Goal: Use online tool/utility: Utilize a website feature to perform a specific function

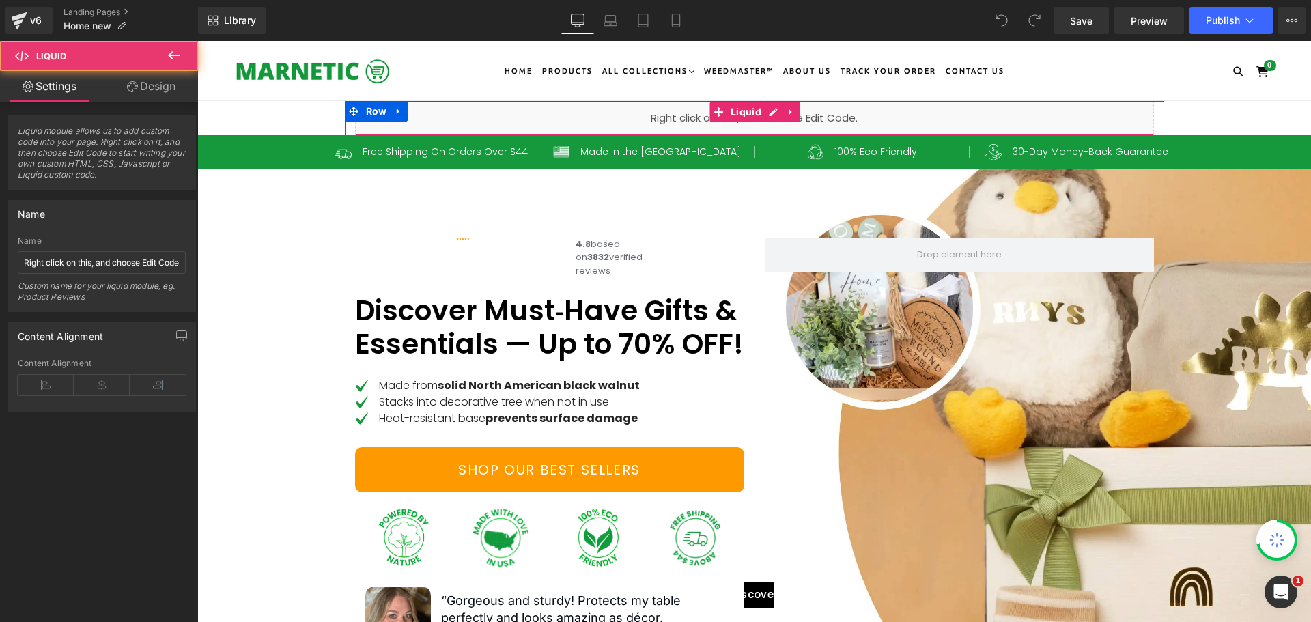
click at [799, 116] on div "Liquid" at bounding box center [754, 118] width 799 height 34
click at [813, 114] on div "Liquid" at bounding box center [754, 118] width 799 height 34
click at [745, 115] on span "Liquid" at bounding box center [746, 112] width 38 height 20
click at [782, 111] on link at bounding box center [791, 112] width 18 height 20
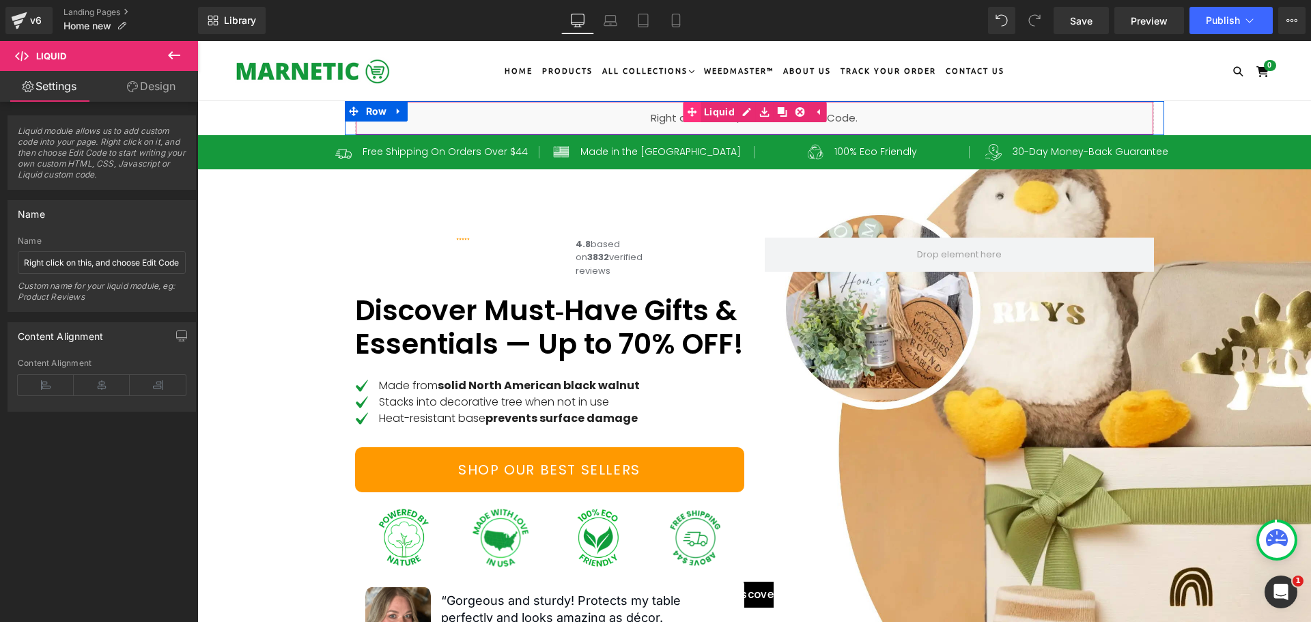
click at [713, 113] on link "Liquid" at bounding box center [710, 112] width 55 height 20
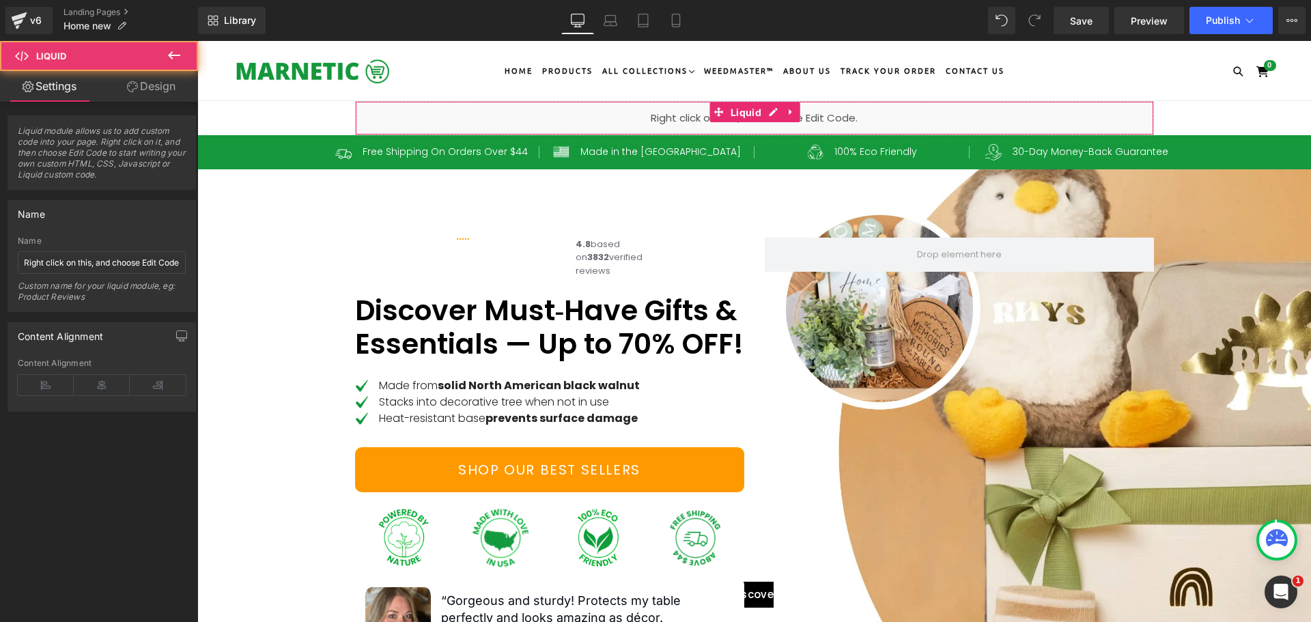
click at [169, 96] on link "Design" at bounding box center [151, 86] width 99 height 31
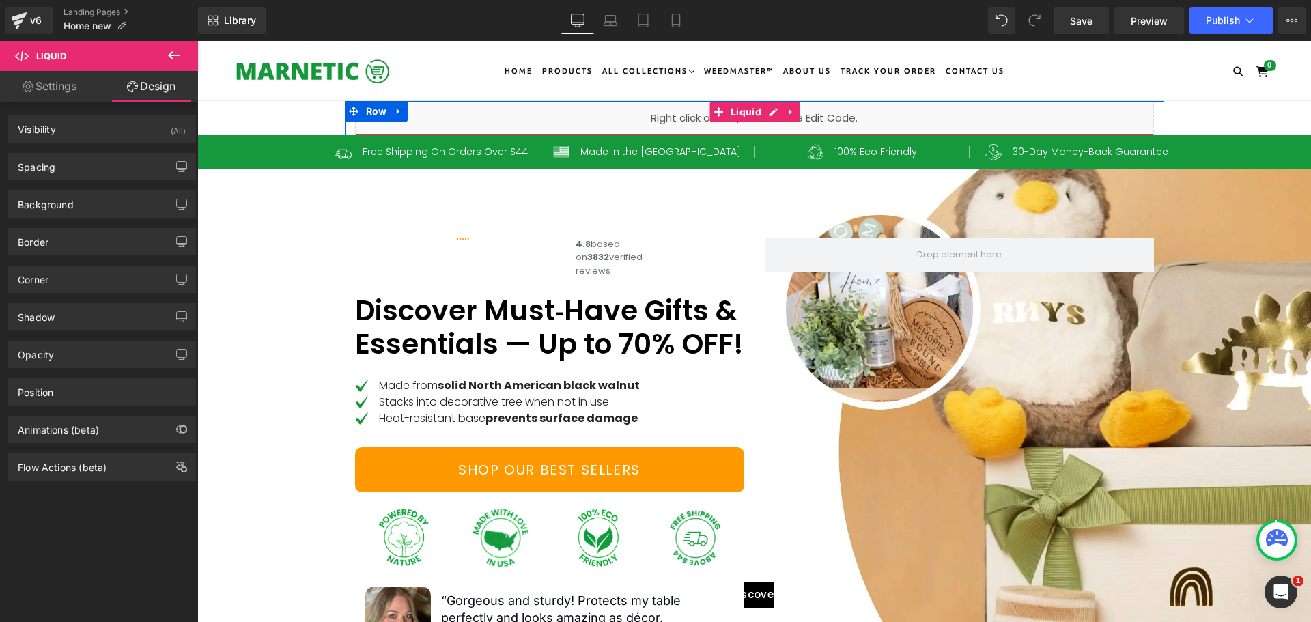
click at [958, 117] on div "Liquid" at bounding box center [754, 118] width 799 height 34
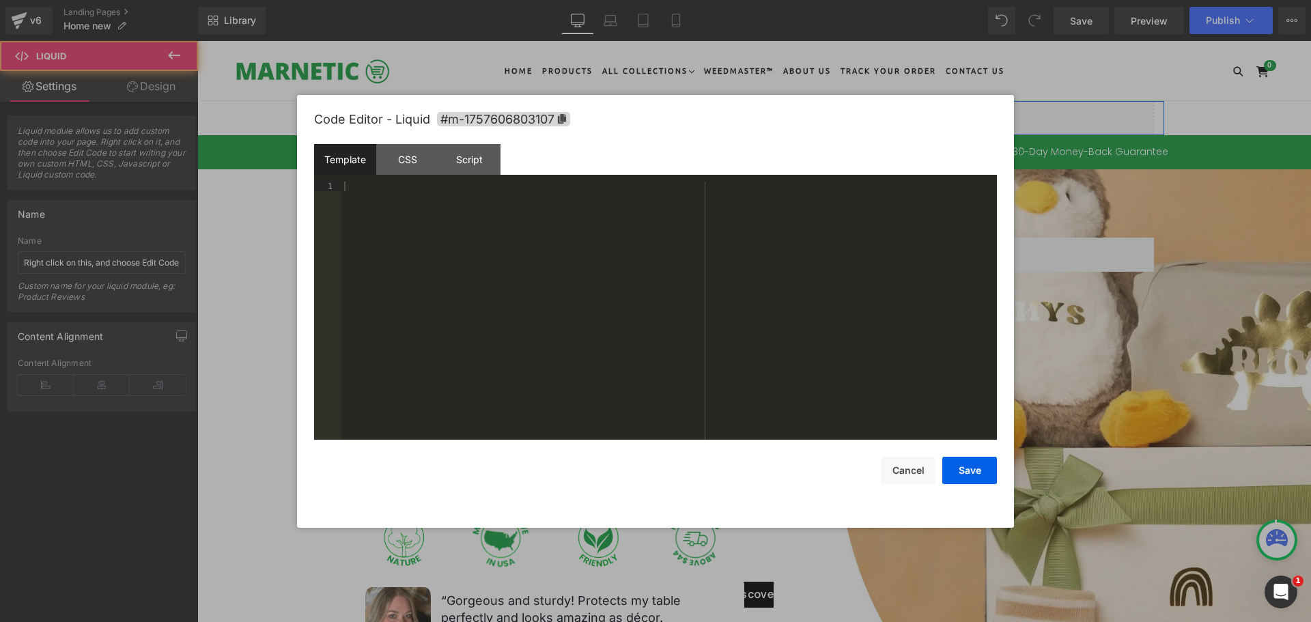
drag, startPoint x: 762, startPoint y: 113, endPoint x: 959, endPoint y: 154, distance: 201.3
click at [762, 113] on div "Liquid" at bounding box center [754, 118] width 799 height 34
click at [403, 152] on div "CSS" at bounding box center [407, 159] width 62 height 31
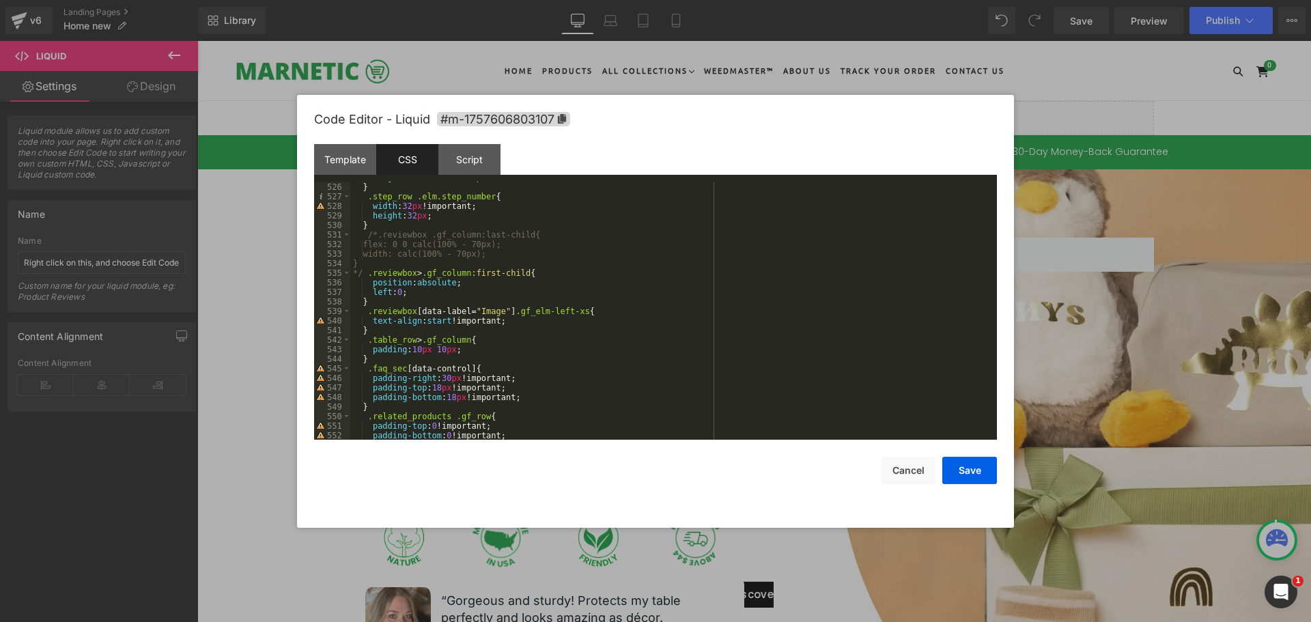
scroll to position [5504, 0]
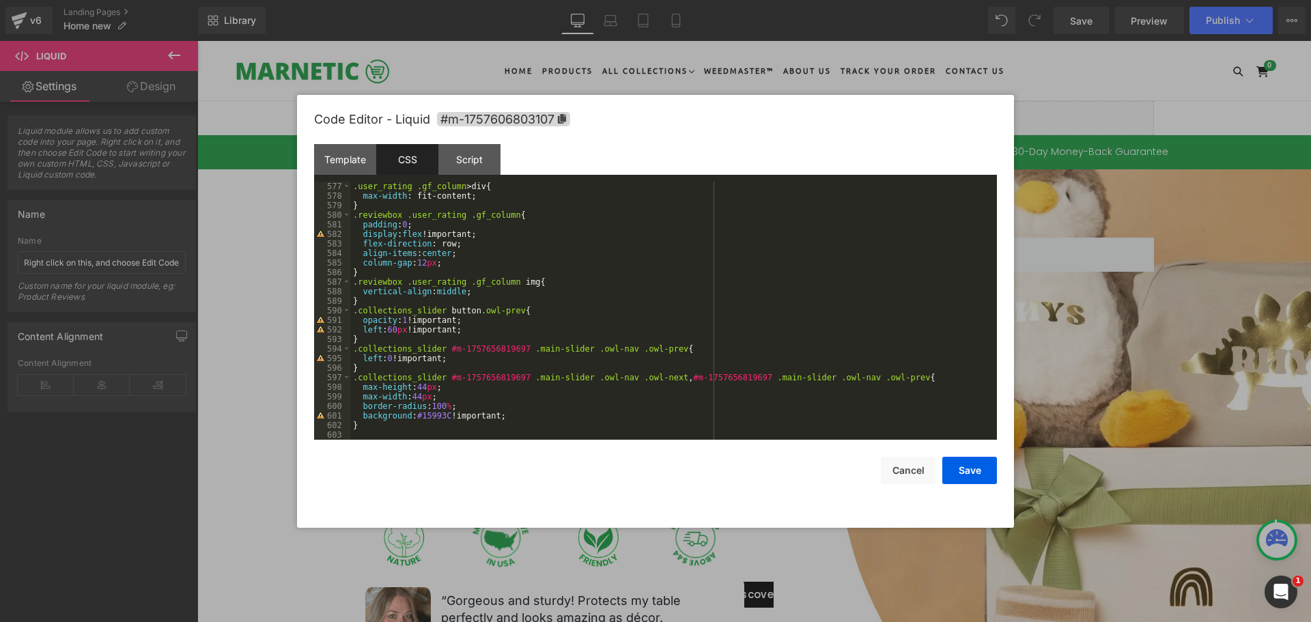
click at [390, 429] on div ".user_rating .gf_column > div { max-width : fit-content; } .reviewbox .user_rat…" at bounding box center [670, 320] width 641 height 277
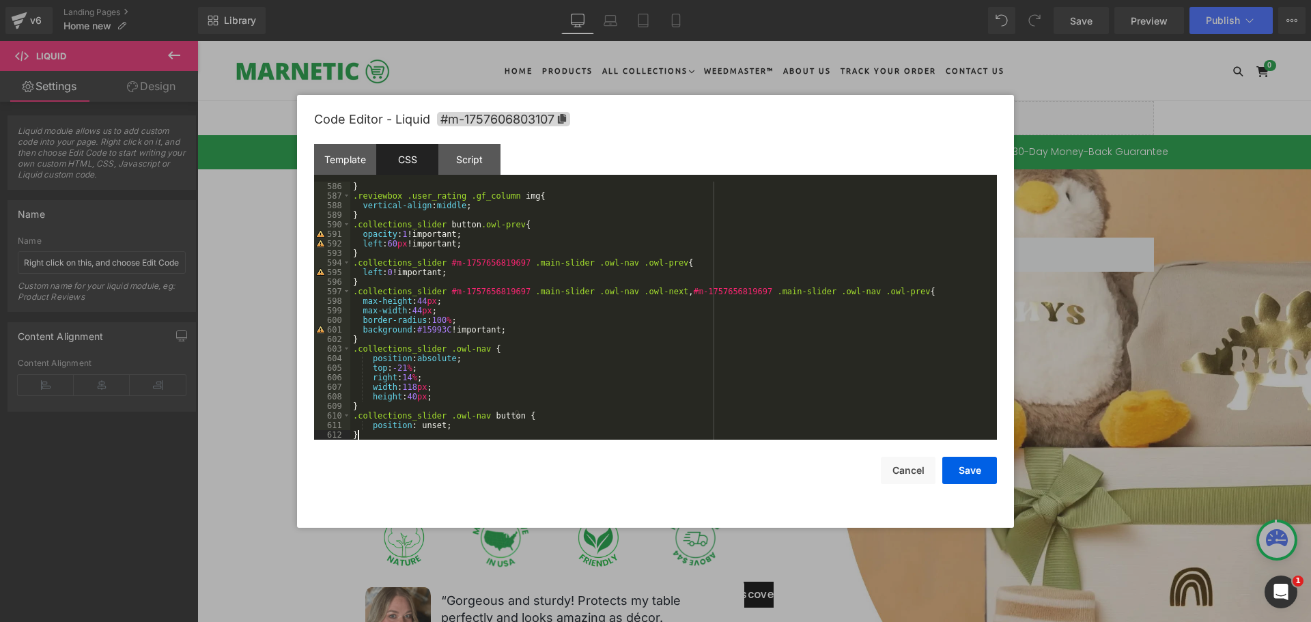
scroll to position [5590, 0]
click at [987, 477] on button "Save" at bounding box center [969, 470] width 55 height 27
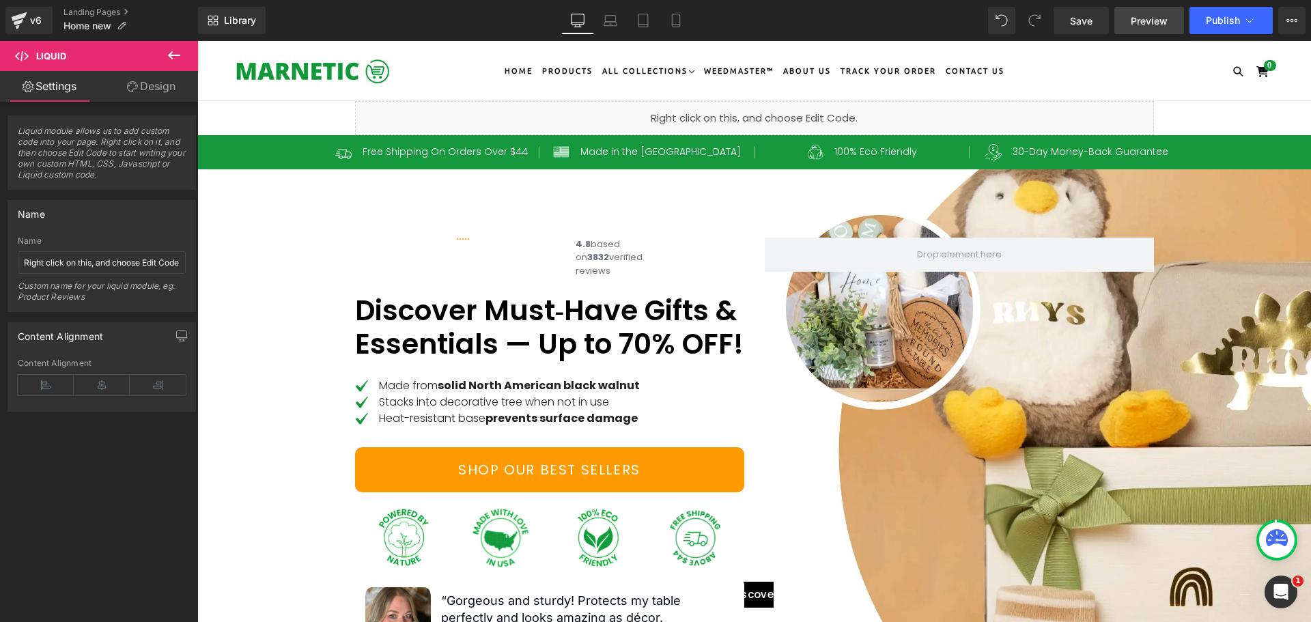
click at [1158, 18] on span "Preview" at bounding box center [1148, 21] width 37 height 14
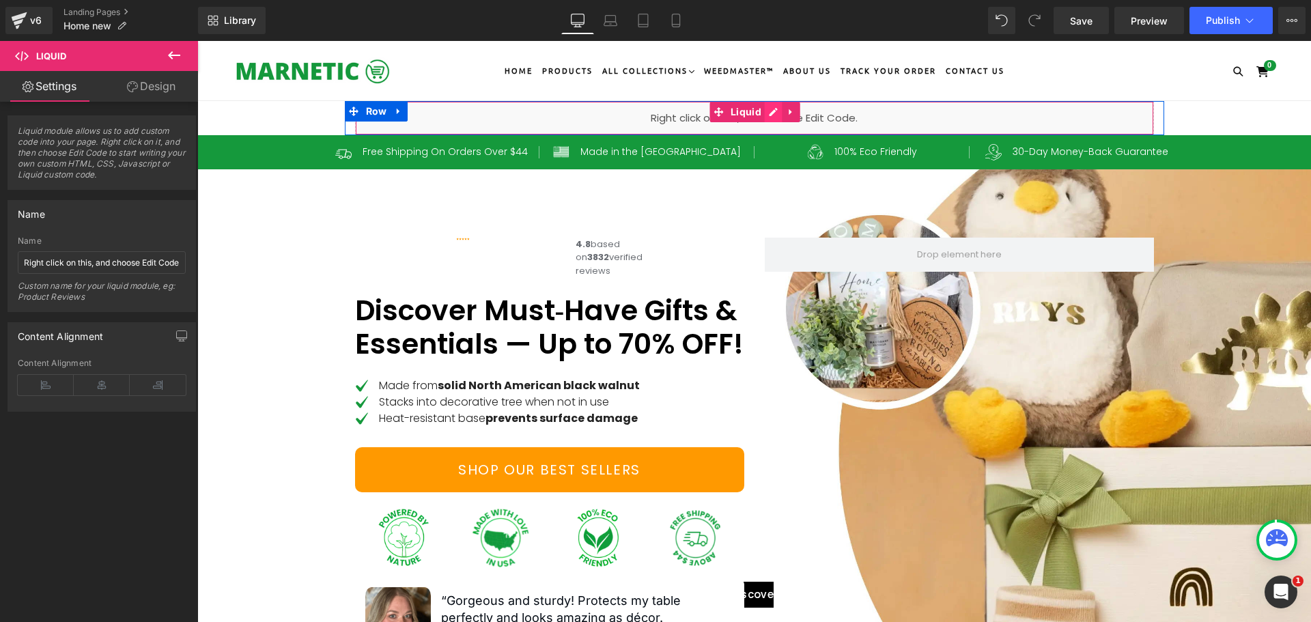
click at [766, 111] on div "Liquid" at bounding box center [754, 118] width 799 height 34
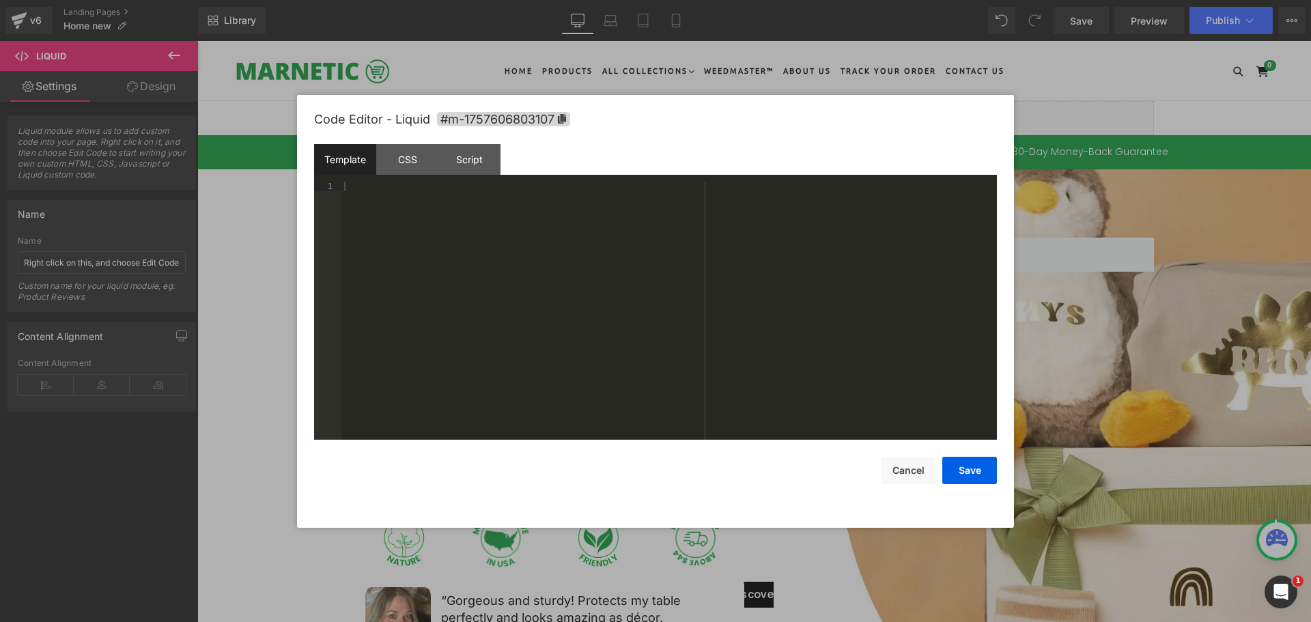
click at [412, 176] on div "Template CSS Script Data" at bounding box center [655, 163] width 683 height 38
click at [405, 155] on div "CSS" at bounding box center [407, 159] width 62 height 31
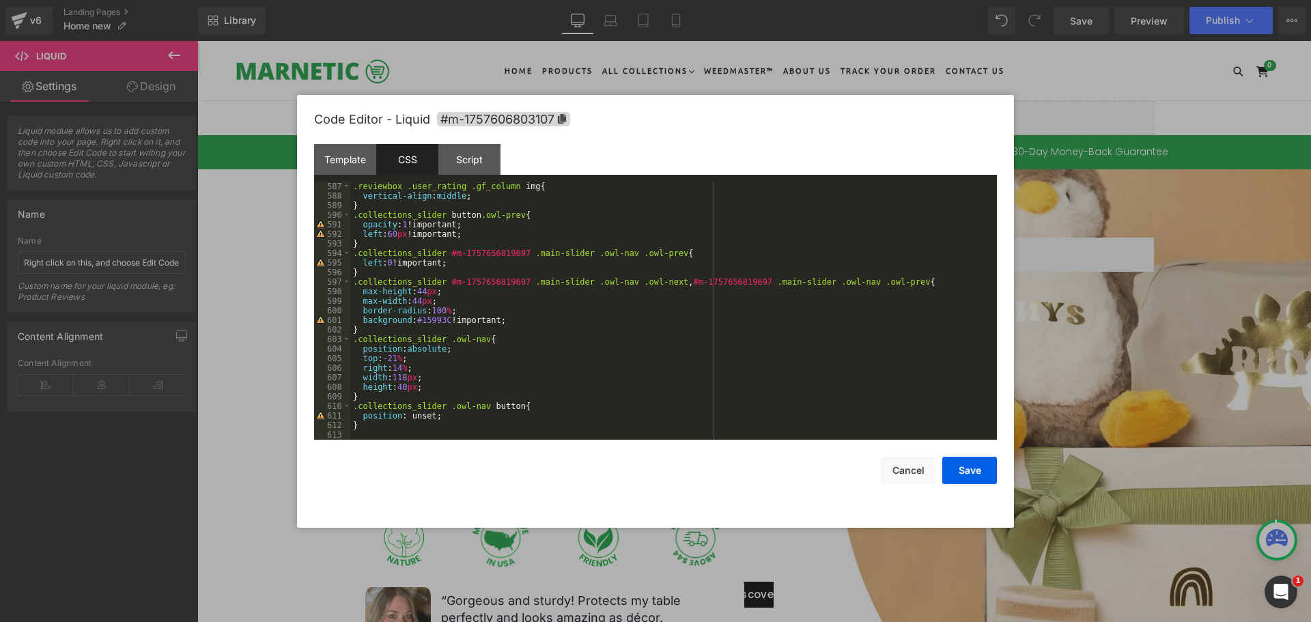
scroll to position [5600, 0]
click at [976, 465] on button "Save" at bounding box center [969, 470] width 55 height 27
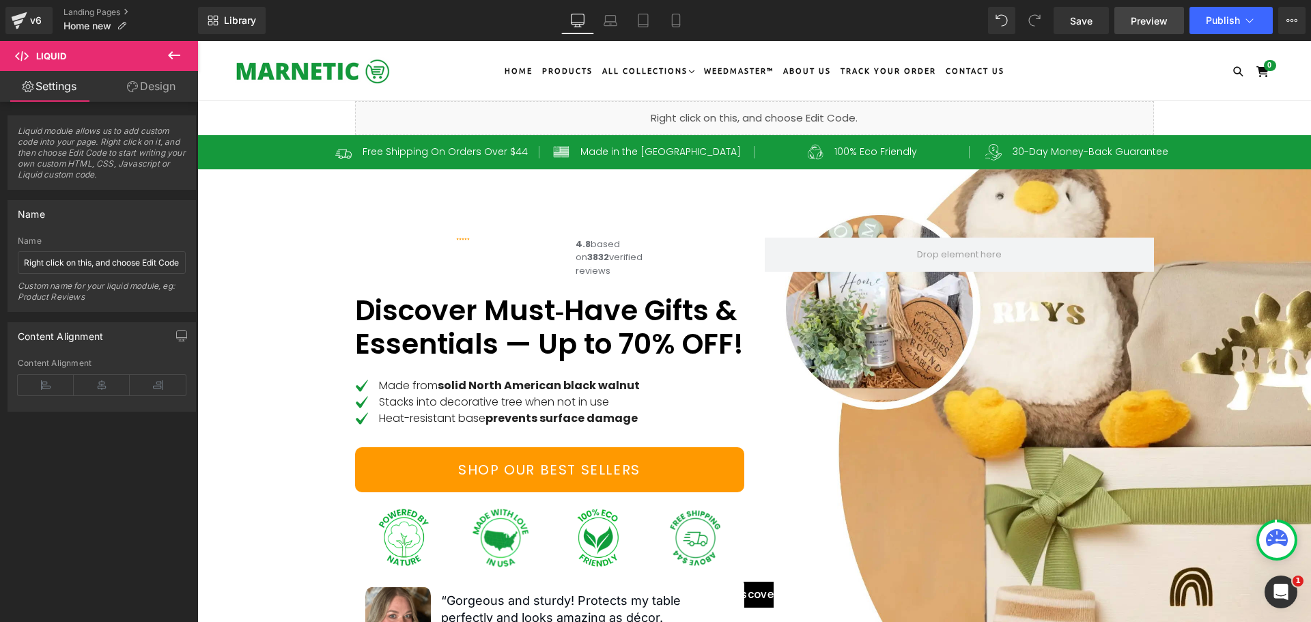
click at [1154, 18] on span "Preview" at bounding box center [1148, 21] width 37 height 14
click at [1157, 20] on span "Preview" at bounding box center [1148, 21] width 37 height 14
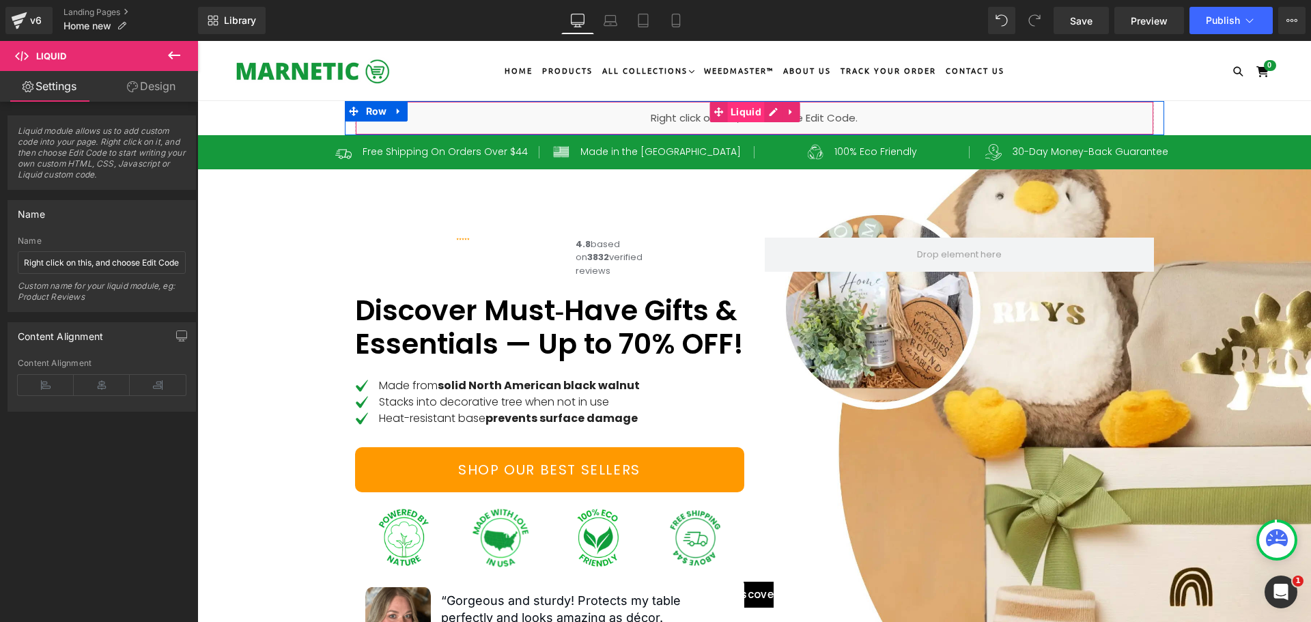
click at [754, 112] on span "Liquid" at bounding box center [746, 112] width 38 height 20
click at [764, 113] on div "Liquid" at bounding box center [754, 118] width 799 height 34
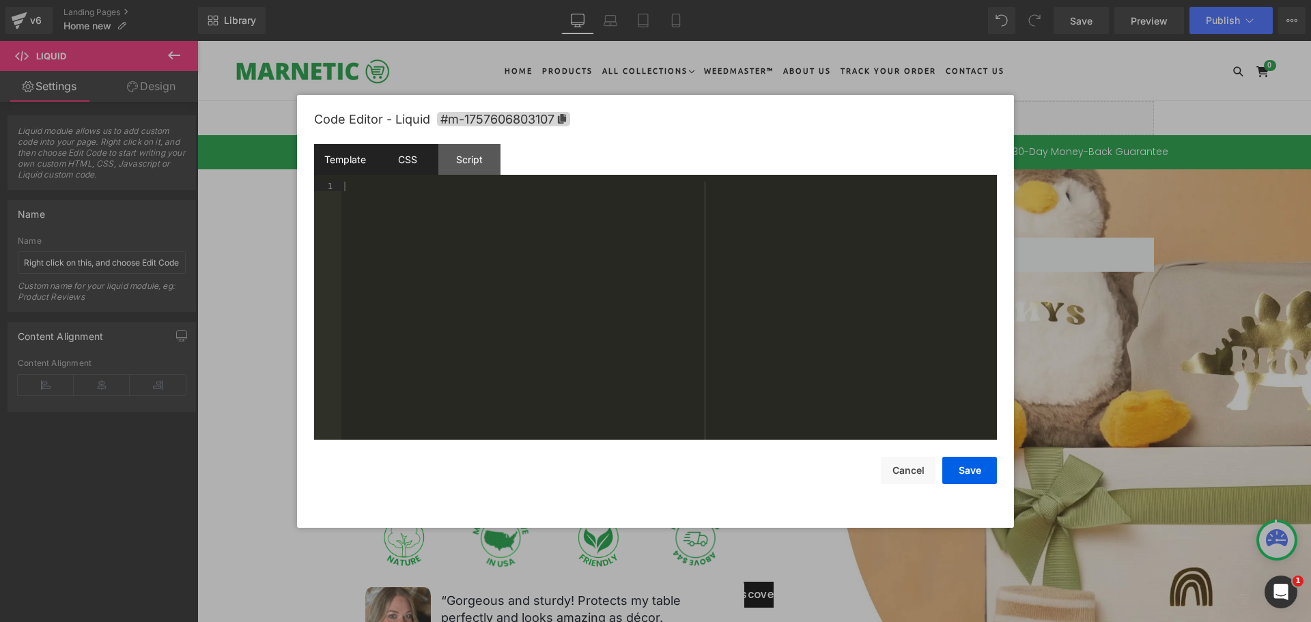
click at [407, 161] on div "CSS" at bounding box center [407, 159] width 62 height 31
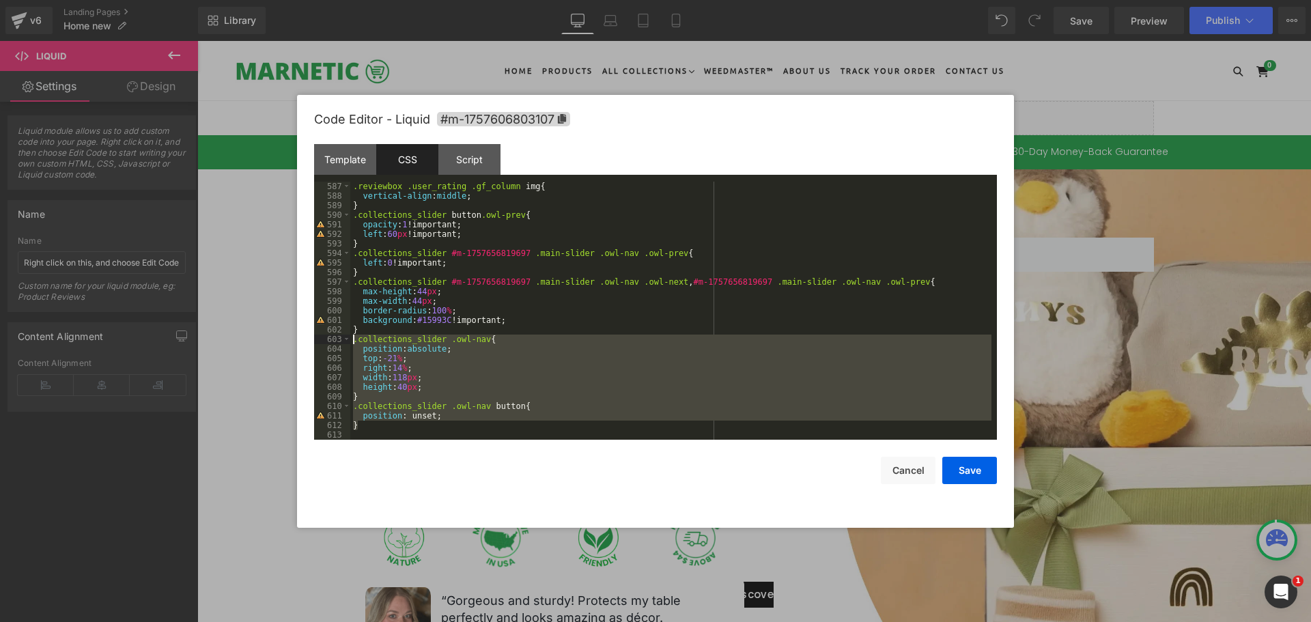
drag, startPoint x: 372, startPoint y: 429, endPoint x: 353, endPoint y: 340, distance: 91.4
click at [353, 340] on div ".reviewbox .user_rating .gf_column img { vertical-align : middle ; } .collectio…" at bounding box center [670, 320] width 641 height 277
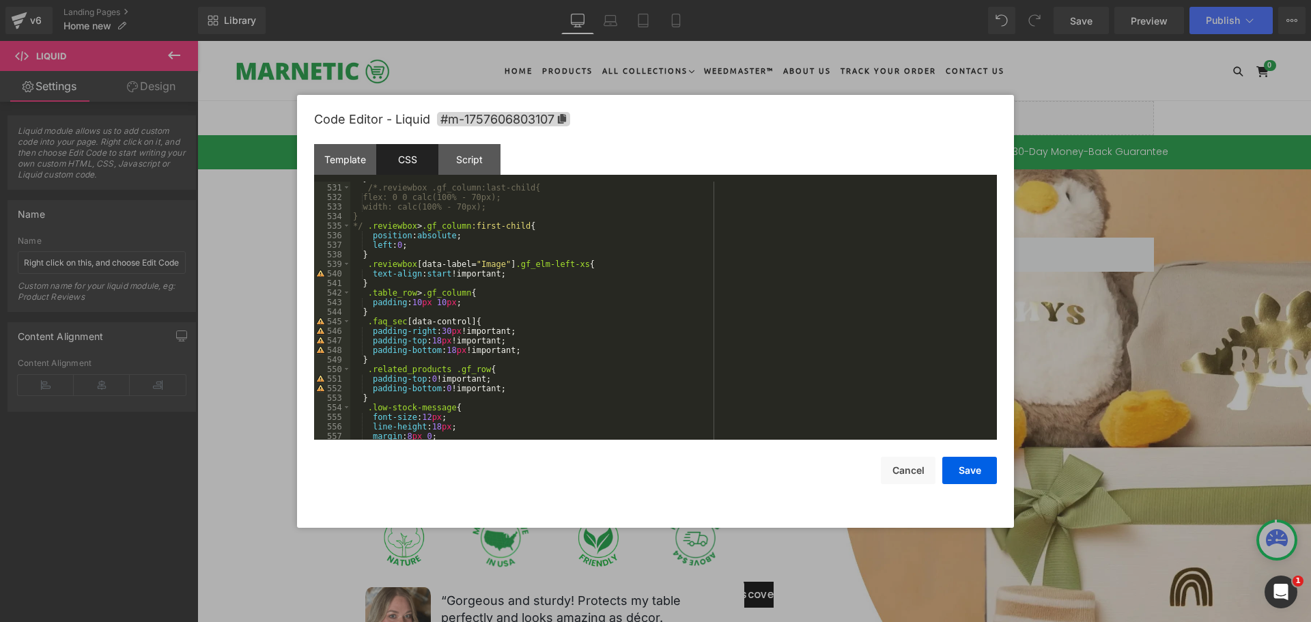
scroll to position [5186, 0]
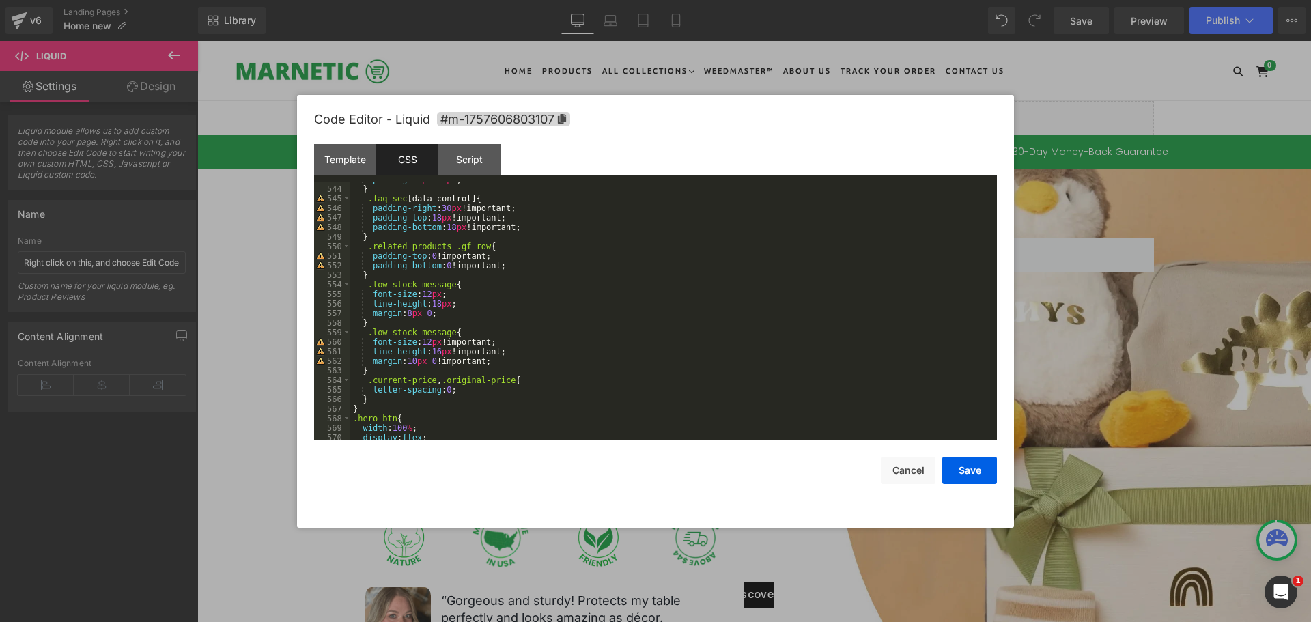
click at [363, 406] on div "padding : 10 px 10 px ; } .faq_sec [ data-control ] { padding-right : 30 px !im…" at bounding box center [670, 313] width 641 height 277
click at [456, 335] on div "padding : 10 px 10 px ; } .faq_sec [ data-control ] { padding-right : 30 px !im…" at bounding box center [670, 313] width 641 height 277
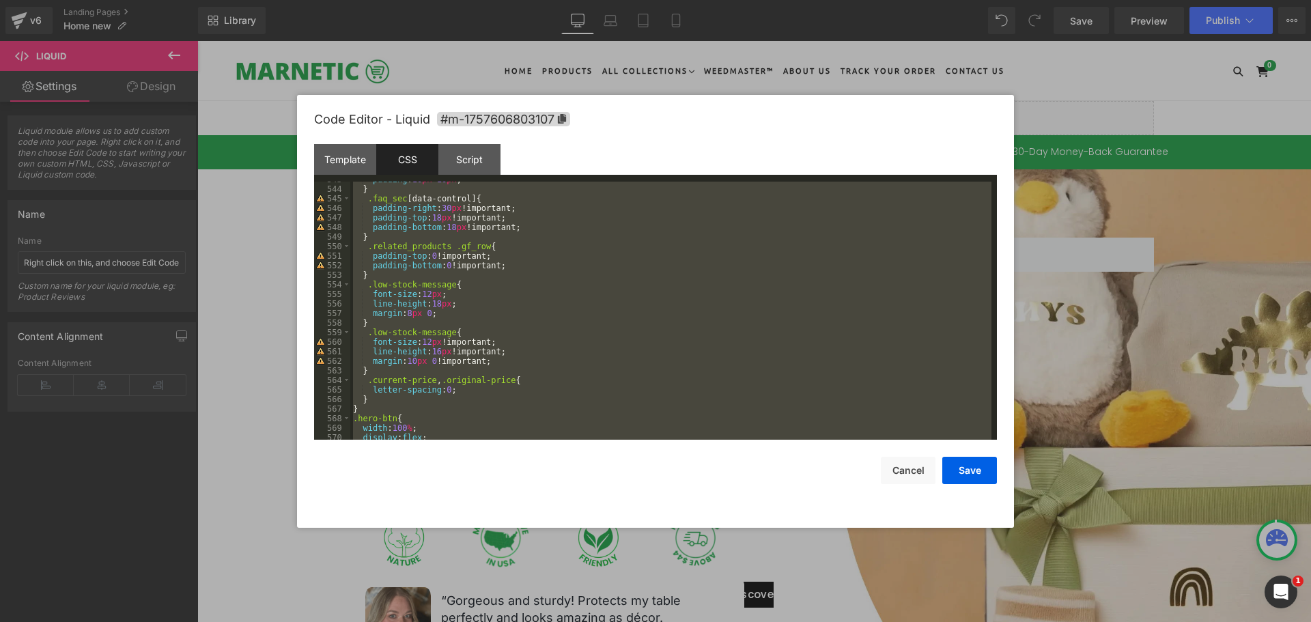
click at [554, 272] on div "padding : 10 px 10 px ; } .faq_sec [ data-control ] { padding-right : 30 px !im…" at bounding box center [670, 311] width 641 height 258
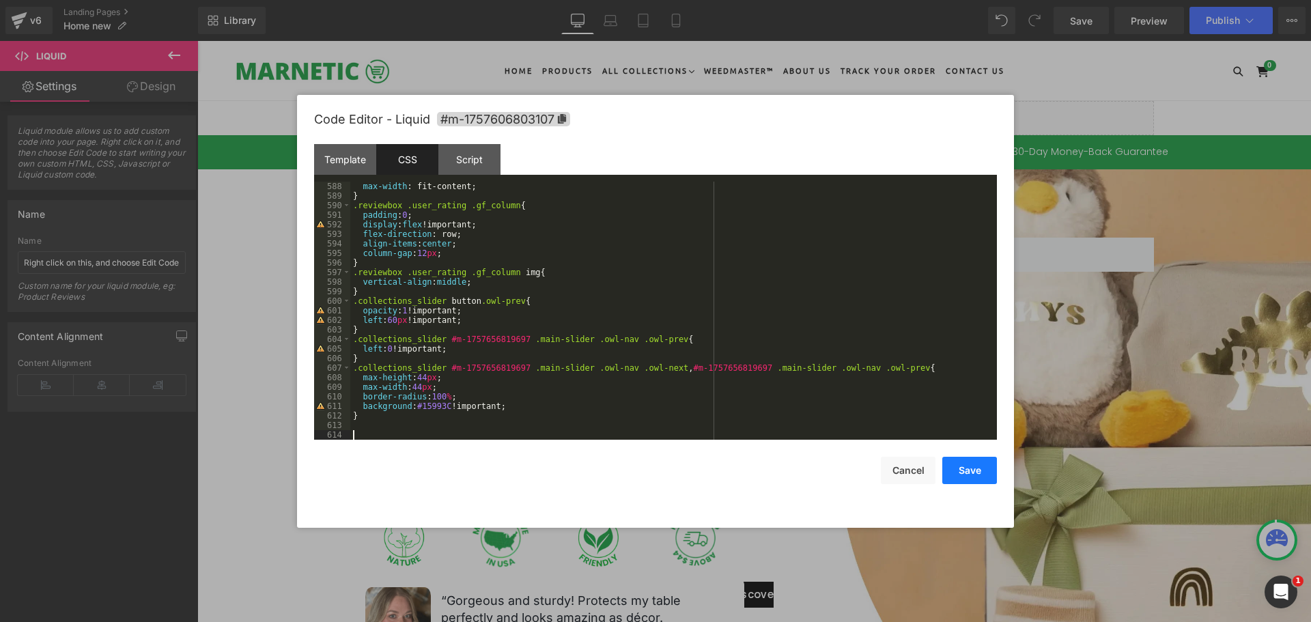
click at [986, 474] on button "Save" at bounding box center [969, 470] width 55 height 27
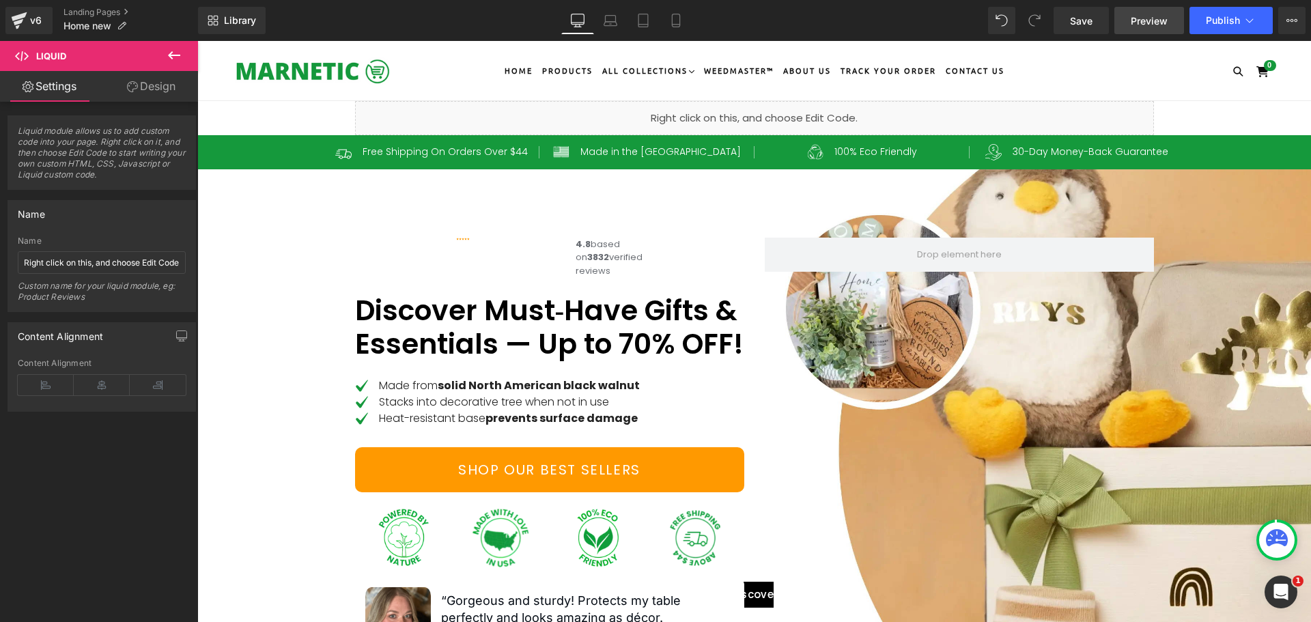
click at [1141, 17] on span "Preview" at bounding box center [1148, 21] width 37 height 14
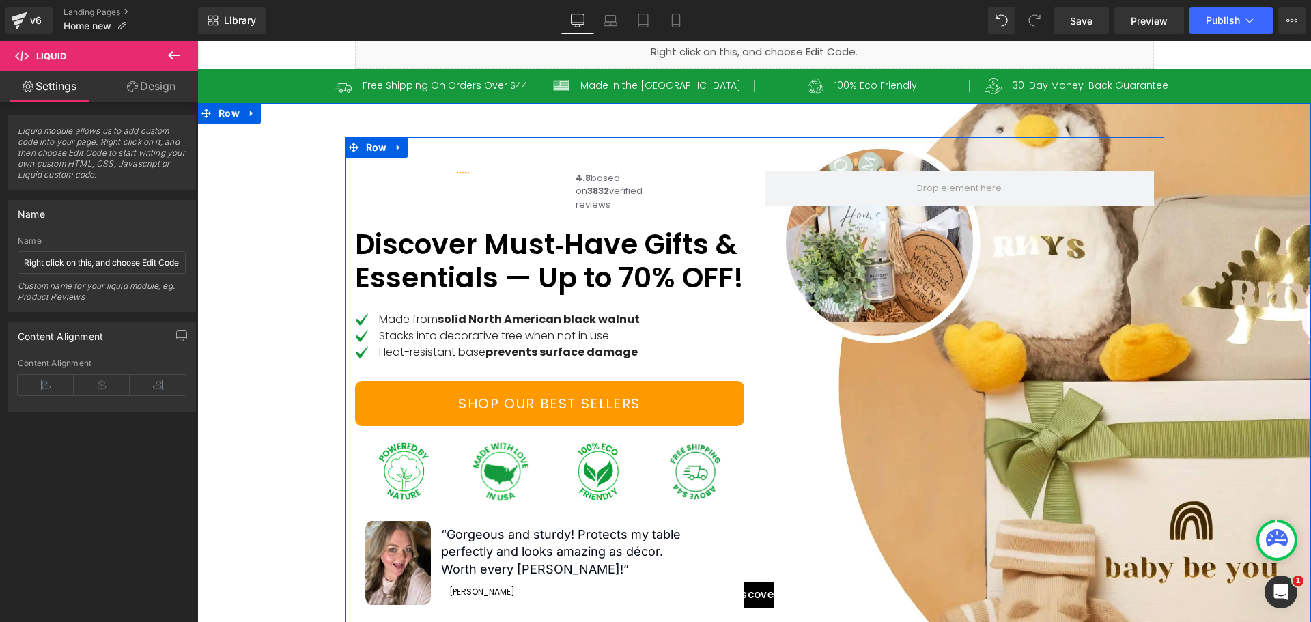
scroll to position [0, 0]
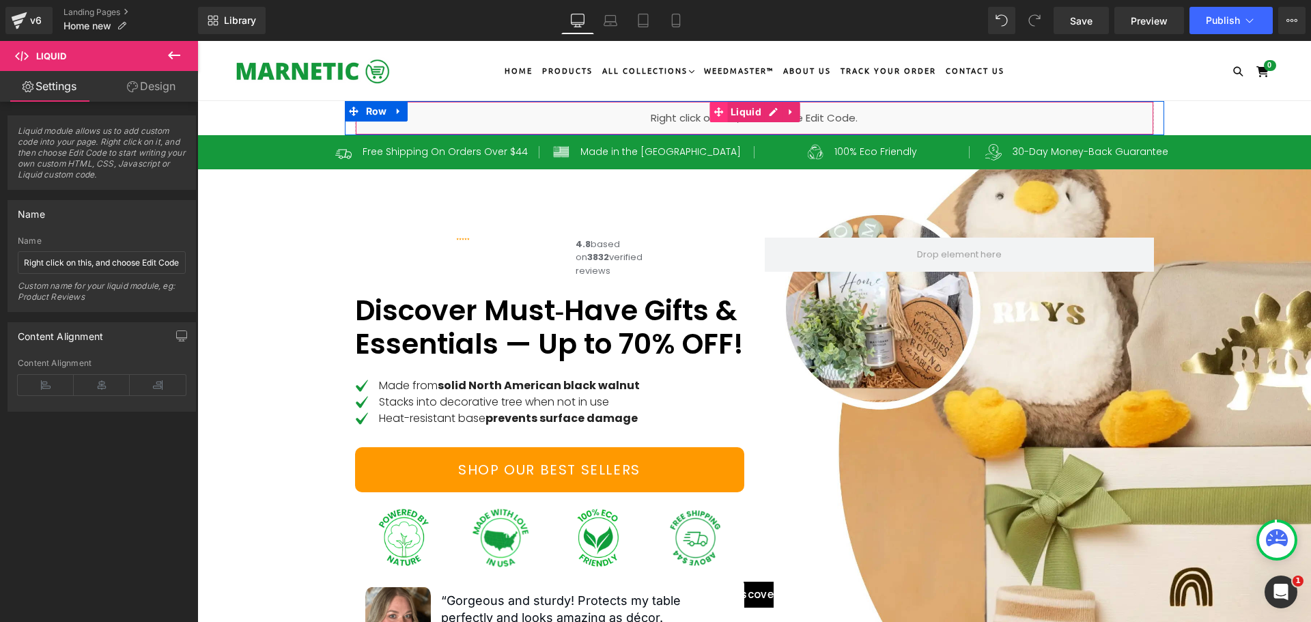
click at [715, 111] on icon at bounding box center [718, 112] width 10 height 10
click at [769, 111] on div "Liquid" at bounding box center [754, 118] width 799 height 34
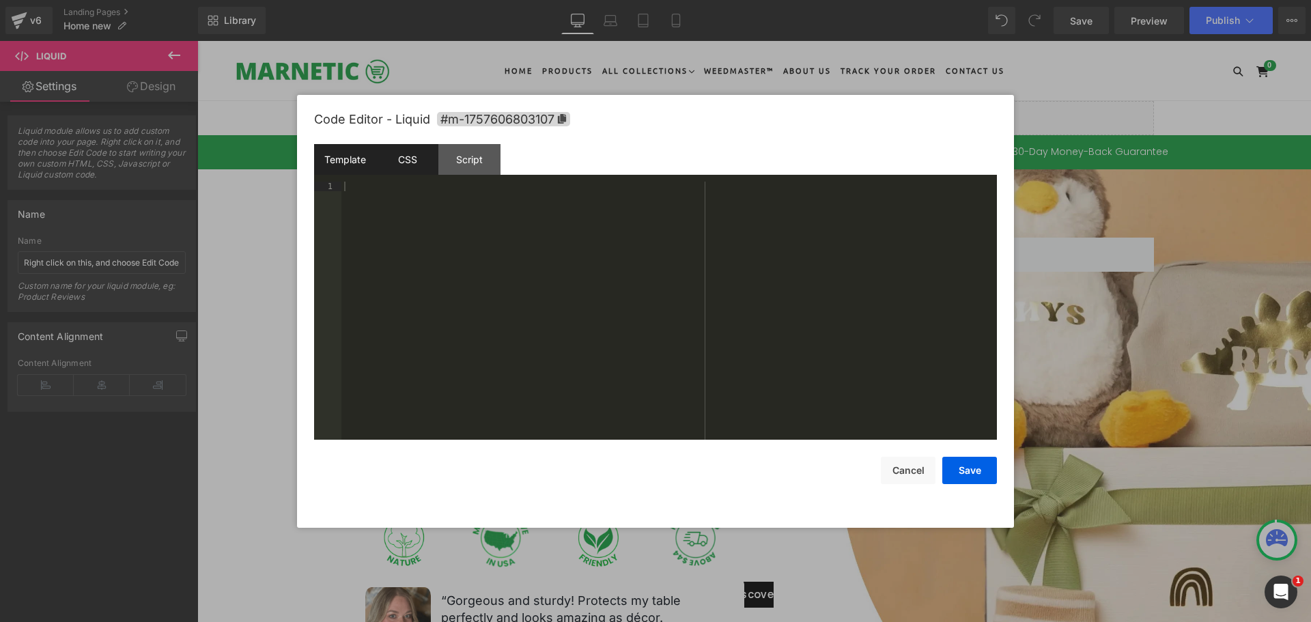
click at [402, 144] on div "CSS" at bounding box center [407, 159] width 62 height 31
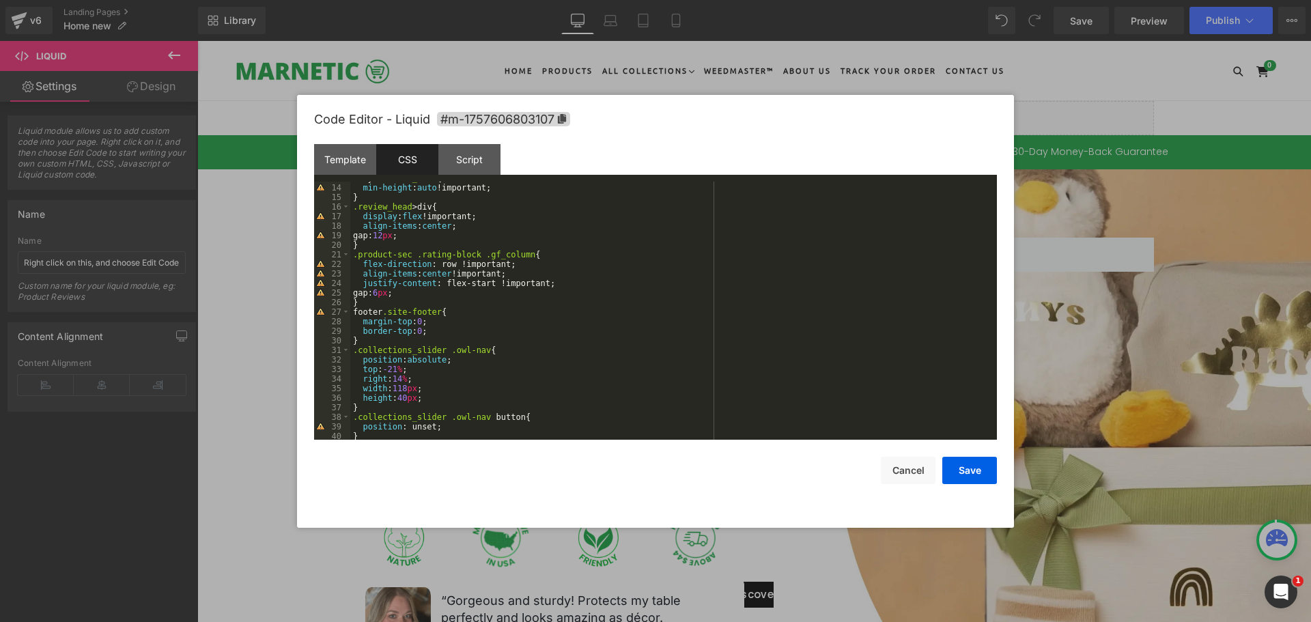
scroll to position [164, 0]
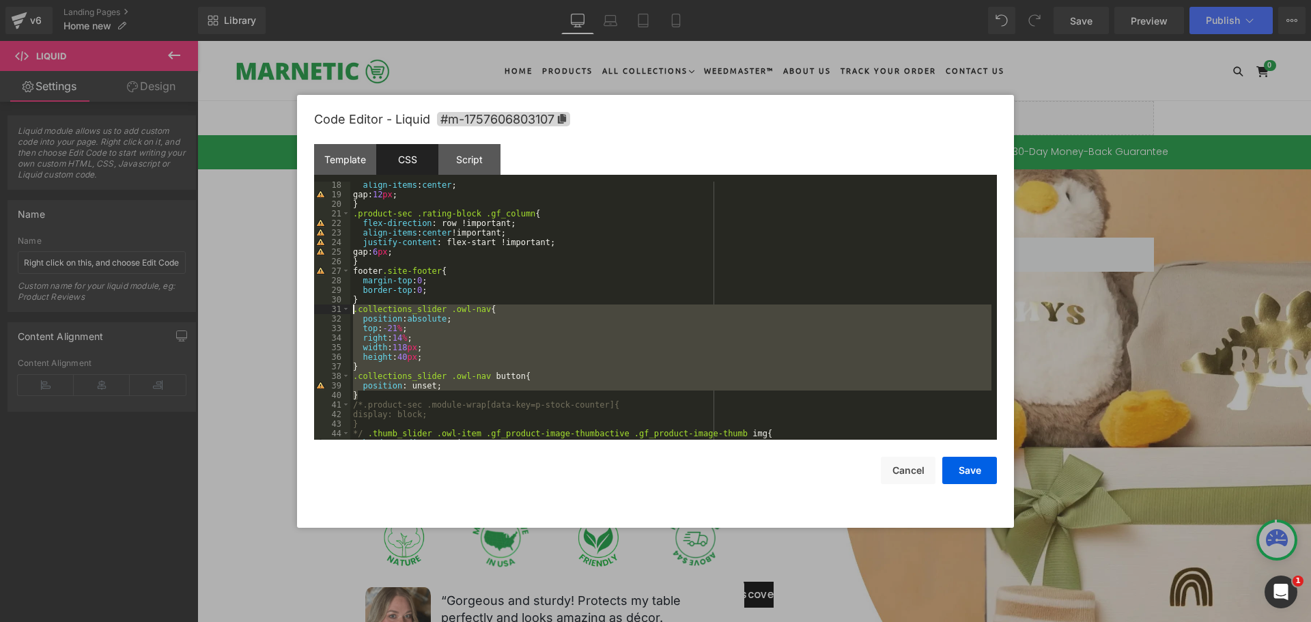
drag, startPoint x: 380, startPoint y: 394, endPoint x: 329, endPoint y: 310, distance: 98.3
click at [329, 310] on pre "18 19 20 21 22 23 24 25 26 27 28 29 30 31 32 33 34 35 36 37 38 39 40 41 42 43 4…" at bounding box center [655, 311] width 683 height 258
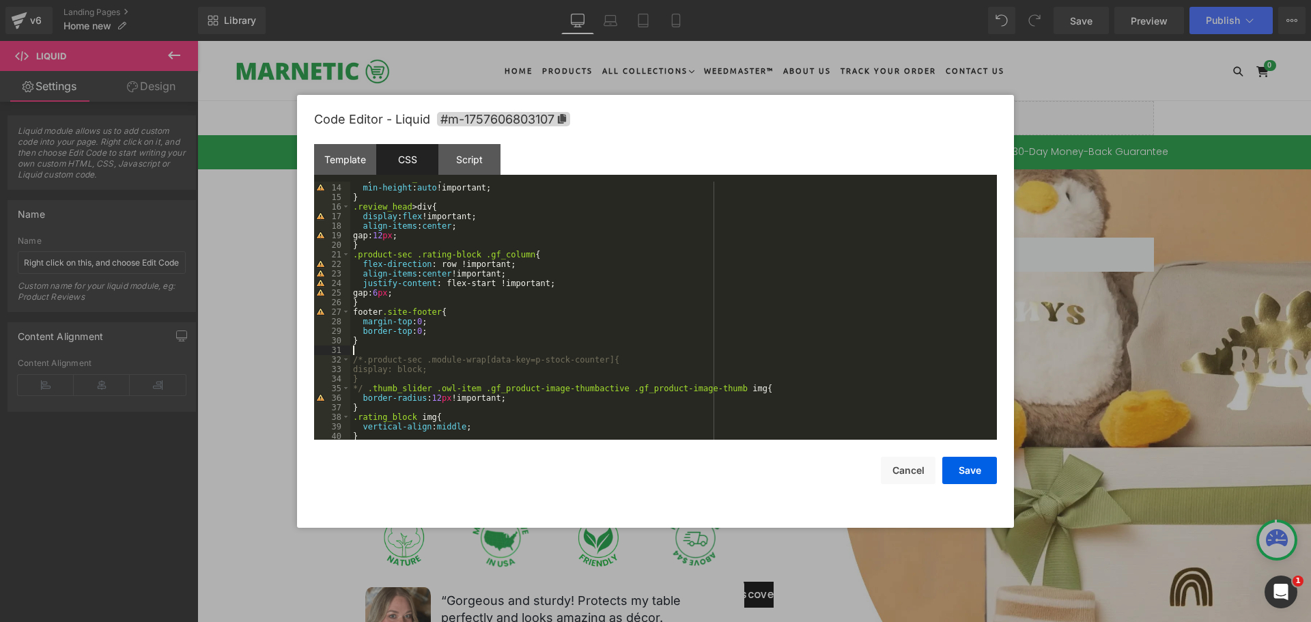
scroll to position [0, 0]
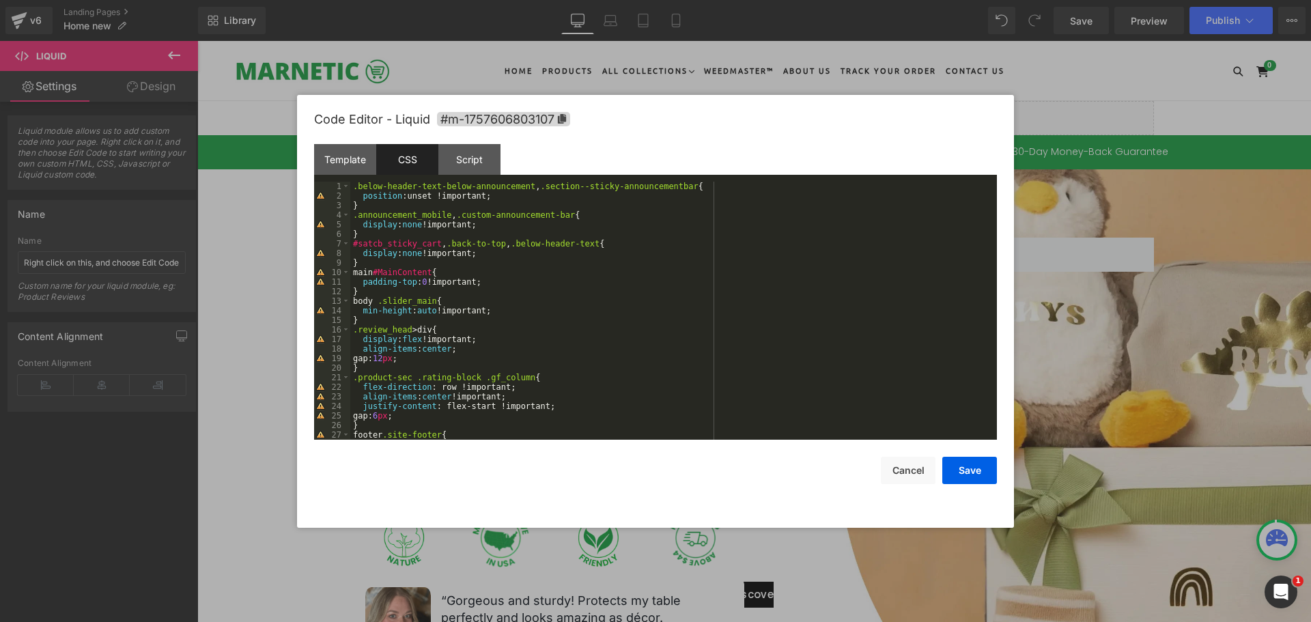
click at [353, 190] on div ".below-header-text-below-announcement , .section--sticky-announcementbar { posi…" at bounding box center [670, 320] width 641 height 277
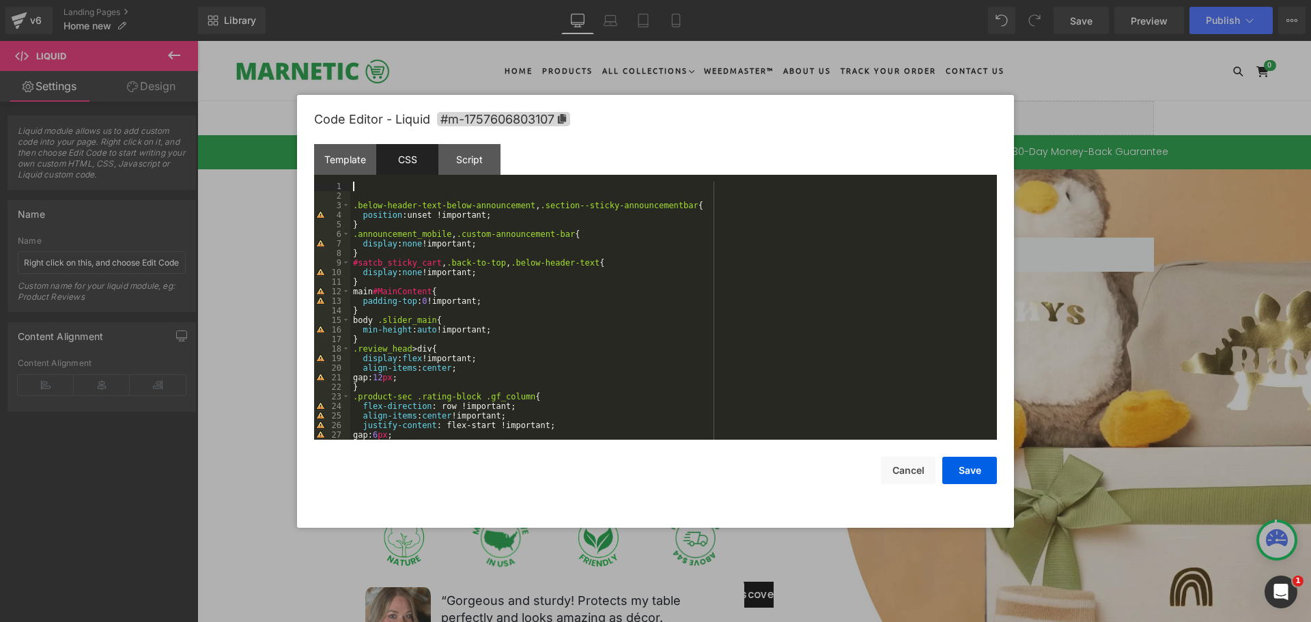
click at [377, 187] on div ".below-header-text-below-announcement , .section--sticky-announcementbar { posi…" at bounding box center [670, 320] width 641 height 277
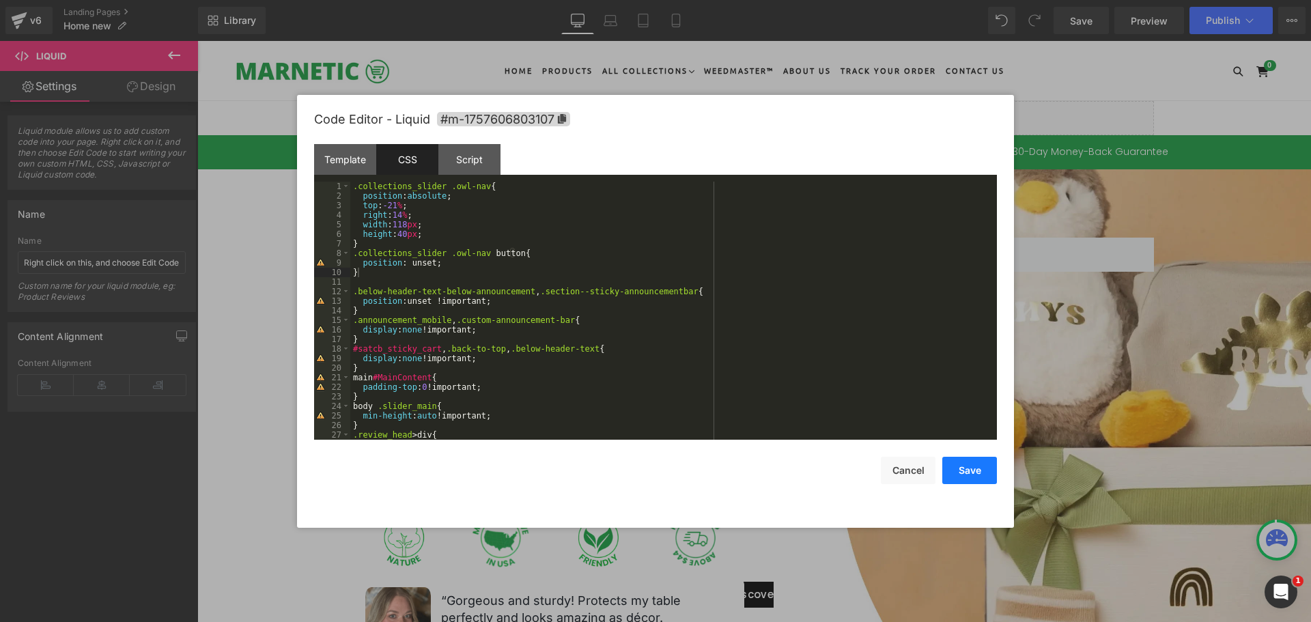
click at [962, 469] on button "Save" at bounding box center [969, 470] width 55 height 27
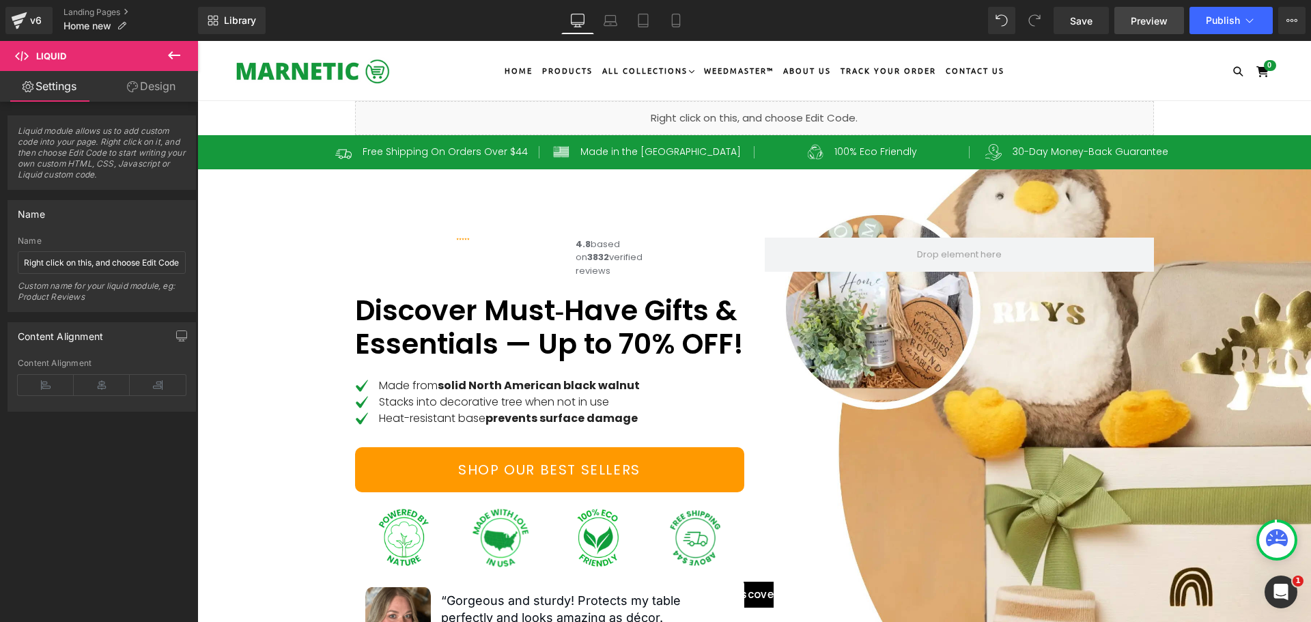
click at [1149, 17] on span "Preview" at bounding box center [1148, 21] width 37 height 14
click at [1079, 23] on span "Save" at bounding box center [1081, 21] width 23 height 14
click at [1138, 28] on link "Preview" at bounding box center [1149, 20] width 70 height 27
click at [1068, 18] on link "Save" at bounding box center [1080, 20] width 55 height 27
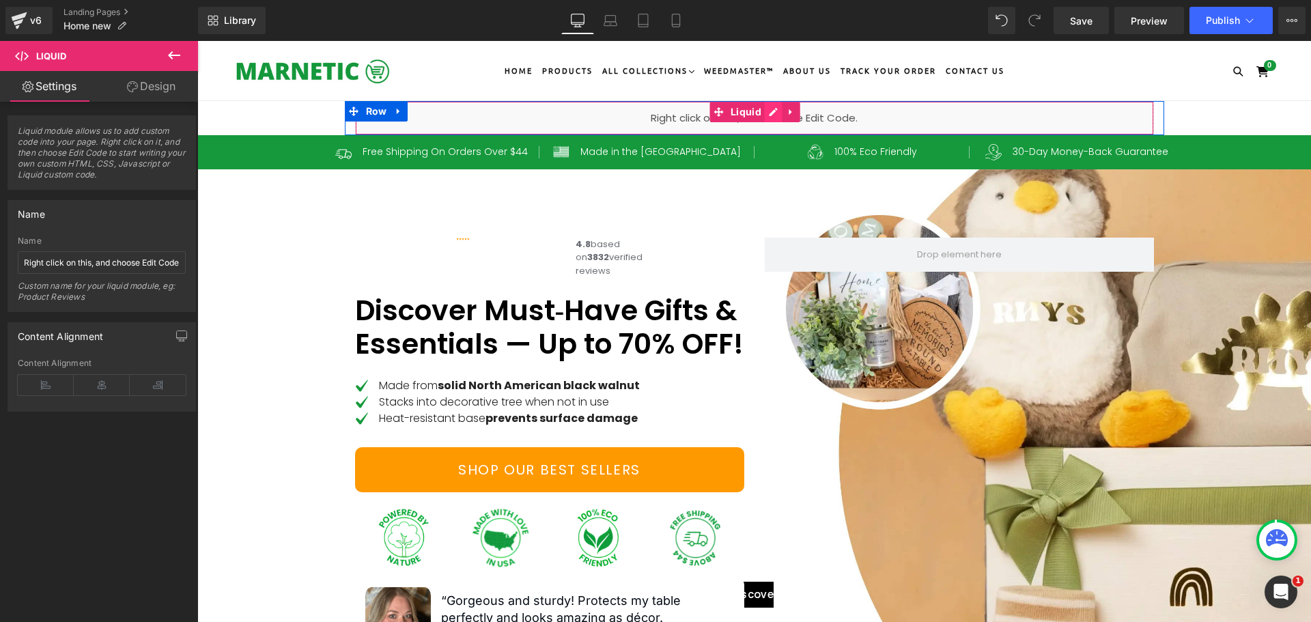
click at [769, 108] on div "Liquid" at bounding box center [754, 118] width 799 height 34
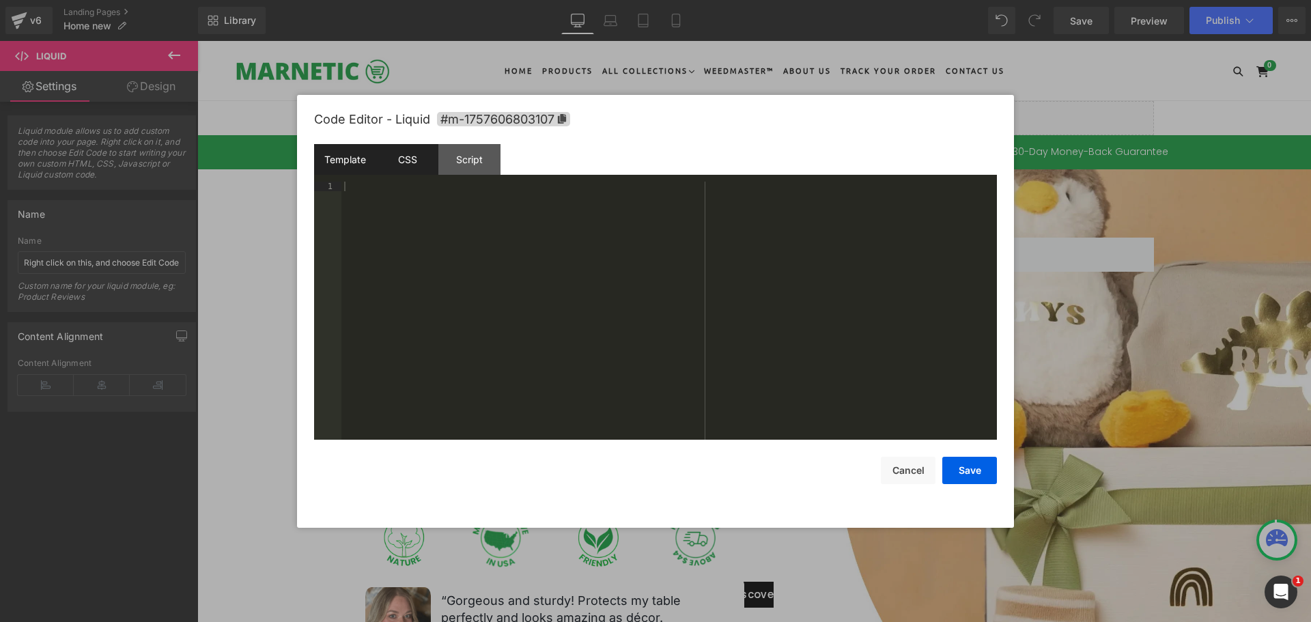
click at [401, 163] on div "CSS" at bounding box center [407, 159] width 62 height 31
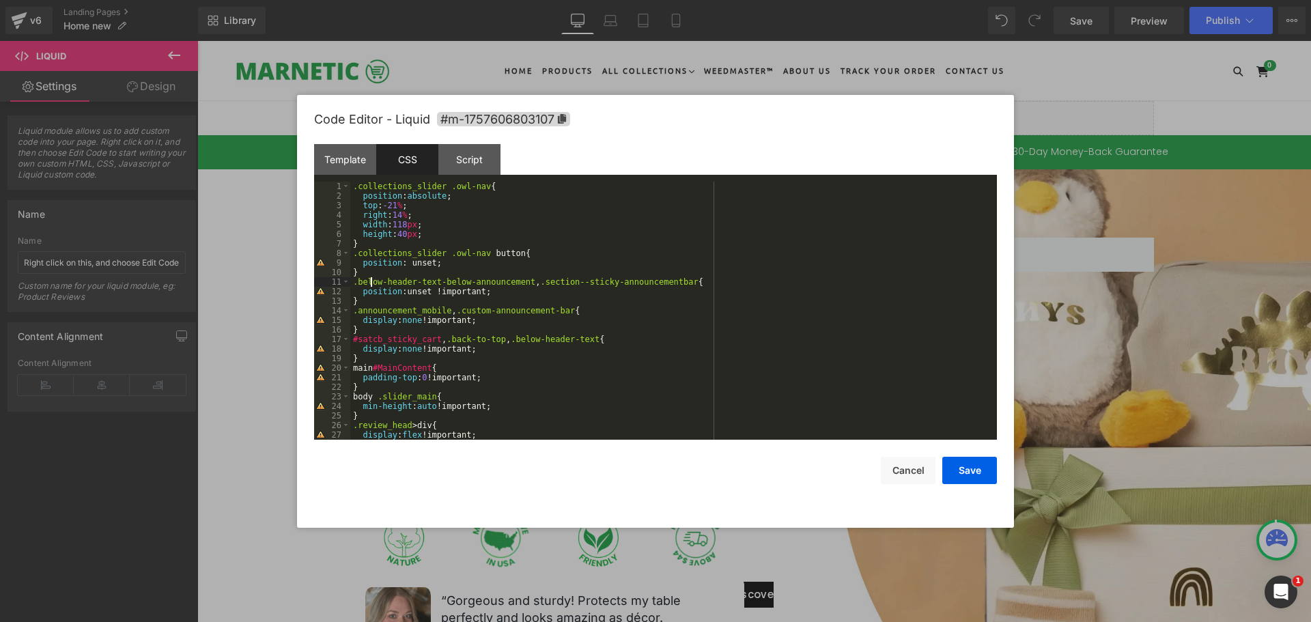
click at [369, 281] on div ".collections_slider .owl-nav { position : absolute ; top : -21 % ; right : 14 %…" at bounding box center [670, 320] width 641 height 277
click at [364, 270] on div ".collections_slider .owl-nav { position : absolute ; top : -21 % ; right : 14 %…" at bounding box center [670, 320] width 641 height 277
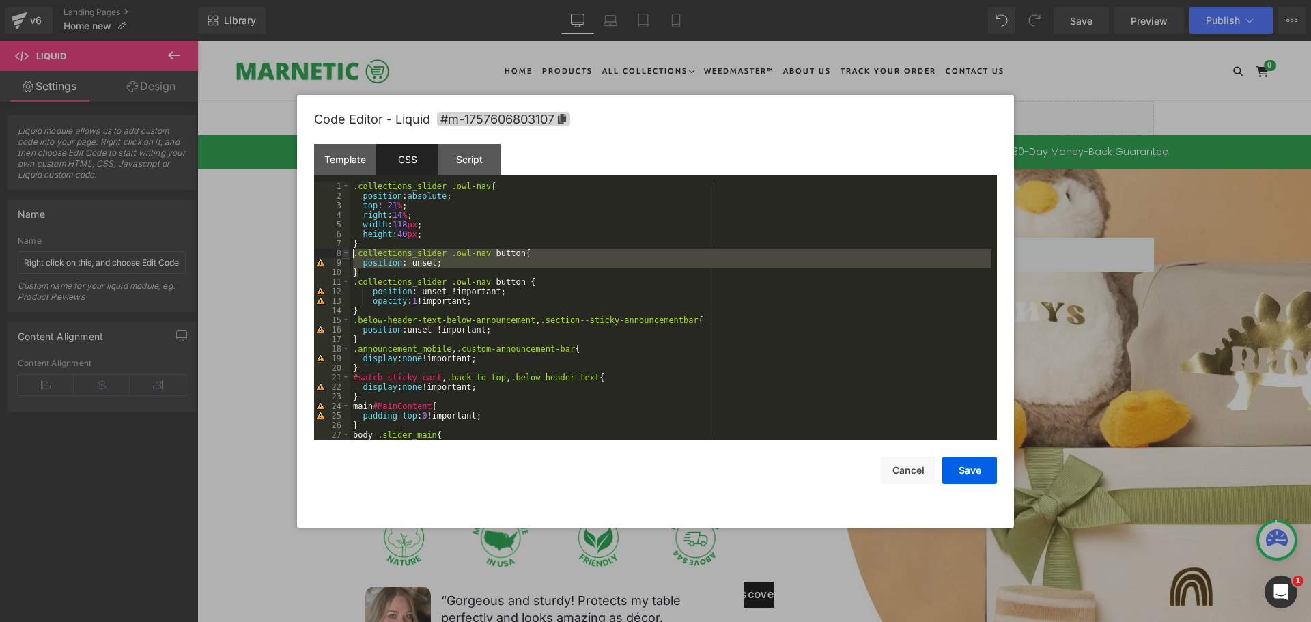
drag, startPoint x: 360, startPoint y: 270, endPoint x: 347, endPoint y: 255, distance: 19.8
click at [347, 255] on pre "1 2 3 4 5 6 7 8 9 10 11 12 13 14 15 16 17 18 19 20 21 22 23 24 25 26 27 28 .col…" at bounding box center [655, 311] width 683 height 258
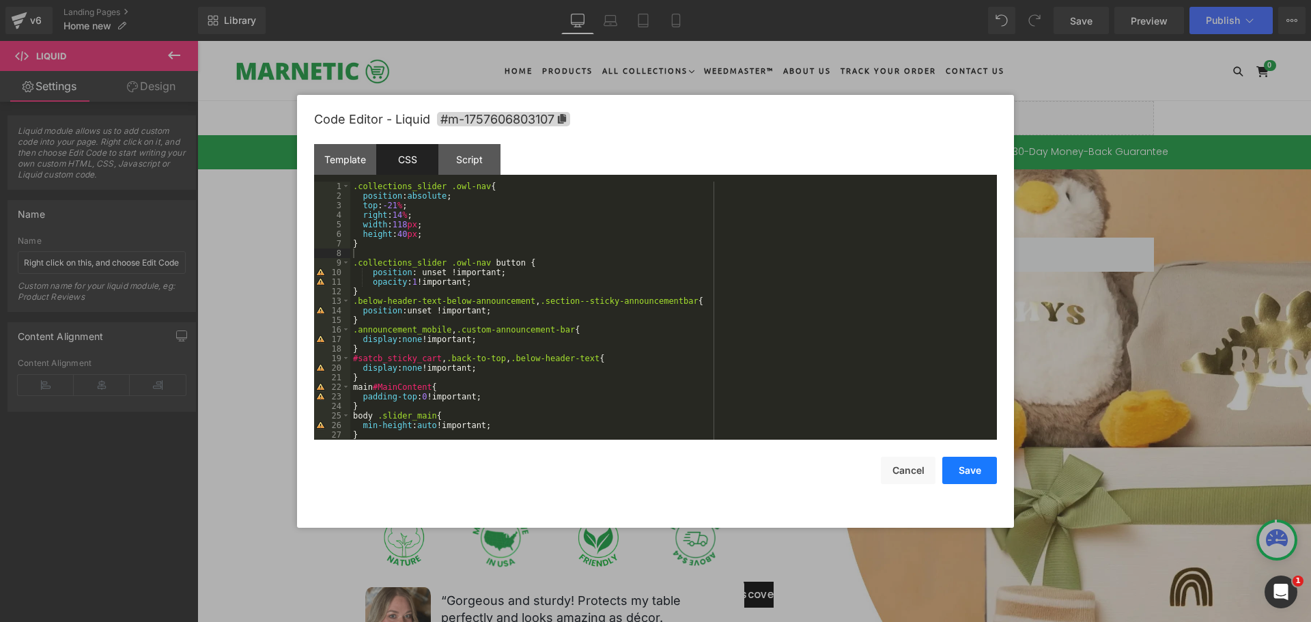
click at [955, 480] on button "Save" at bounding box center [969, 470] width 55 height 27
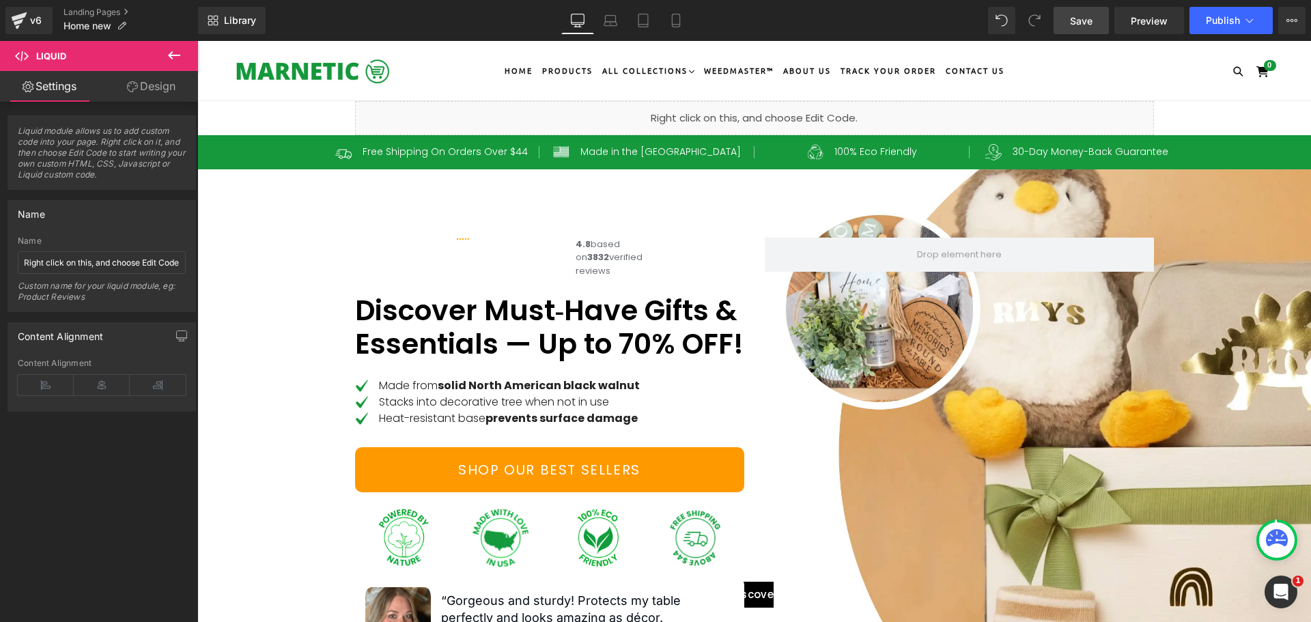
click at [1084, 27] on span "Save" at bounding box center [1081, 21] width 23 height 14
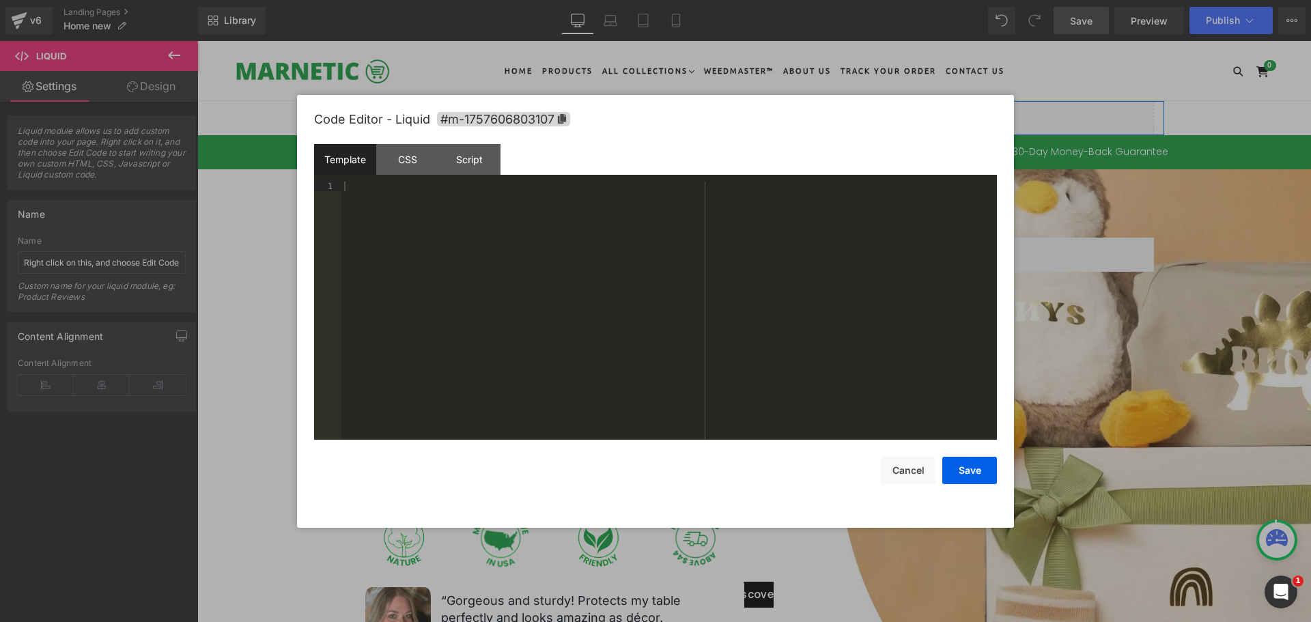
drag, startPoint x: 767, startPoint y: 113, endPoint x: 962, endPoint y: 358, distance: 313.3
click at [767, 113] on div "Liquid" at bounding box center [754, 118] width 799 height 34
click at [414, 158] on div "CSS" at bounding box center [407, 159] width 62 height 31
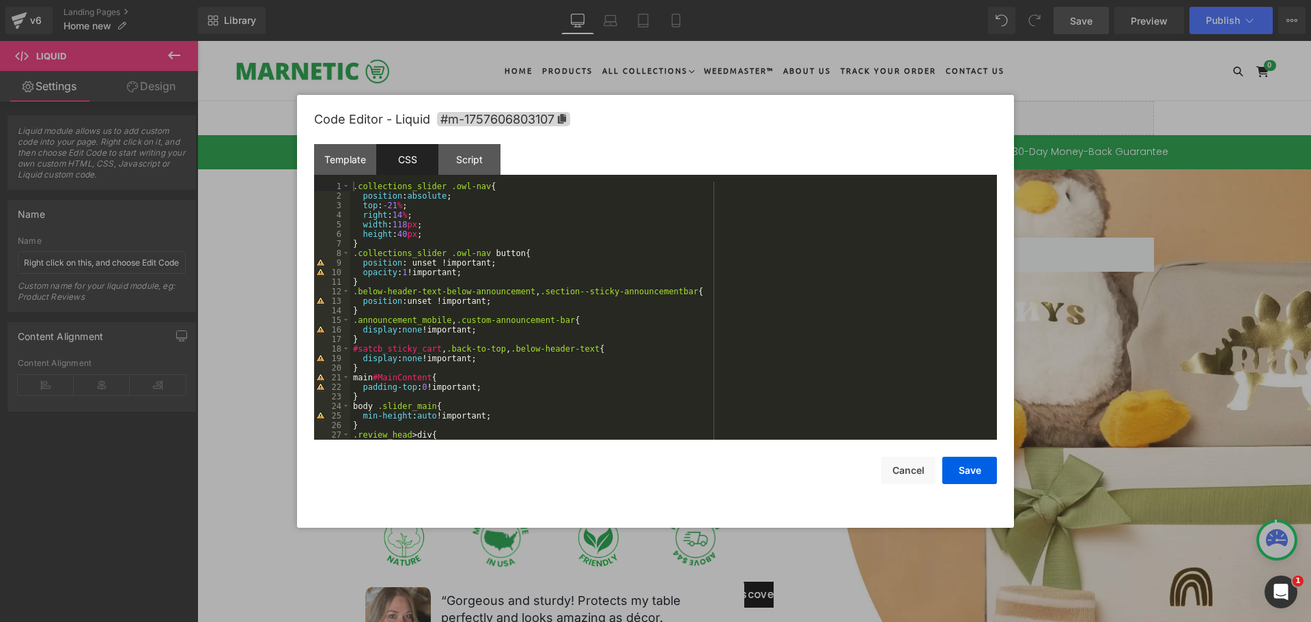
click at [364, 278] on div ".collections_slider .owl-nav { position : absolute ; top : -21 % ; right : 14 %…" at bounding box center [670, 320] width 641 height 277
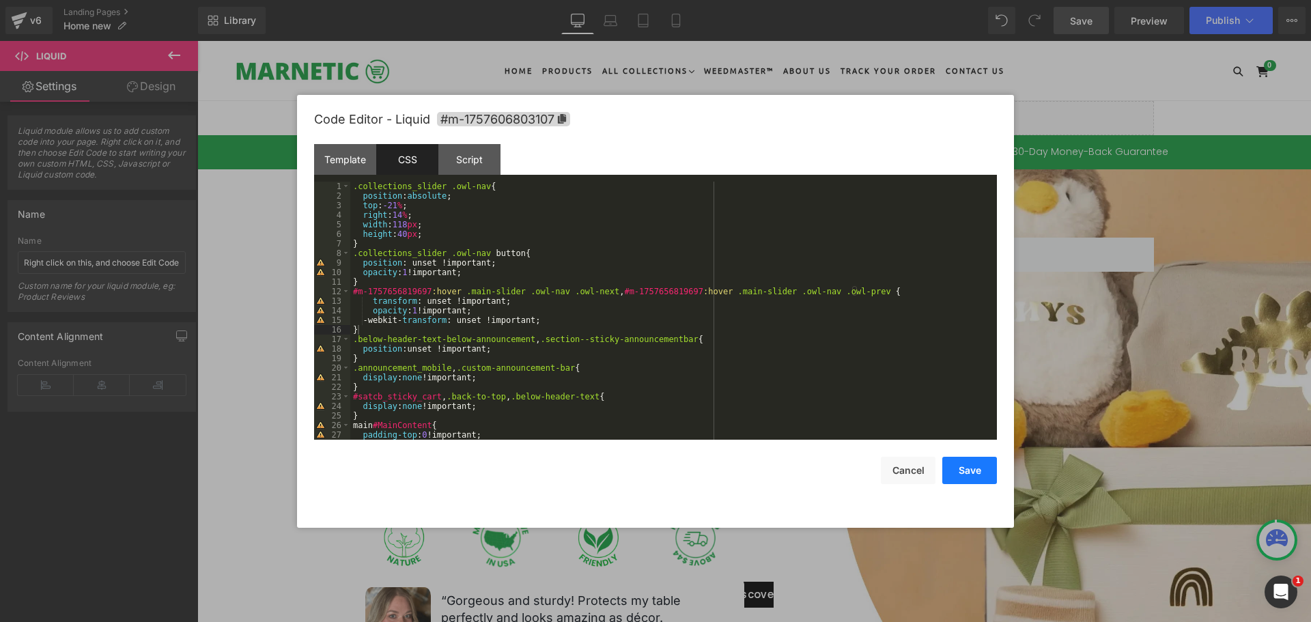
click at [977, 473] on button "Save" at bounding box center [969, 470] width 55 height 27
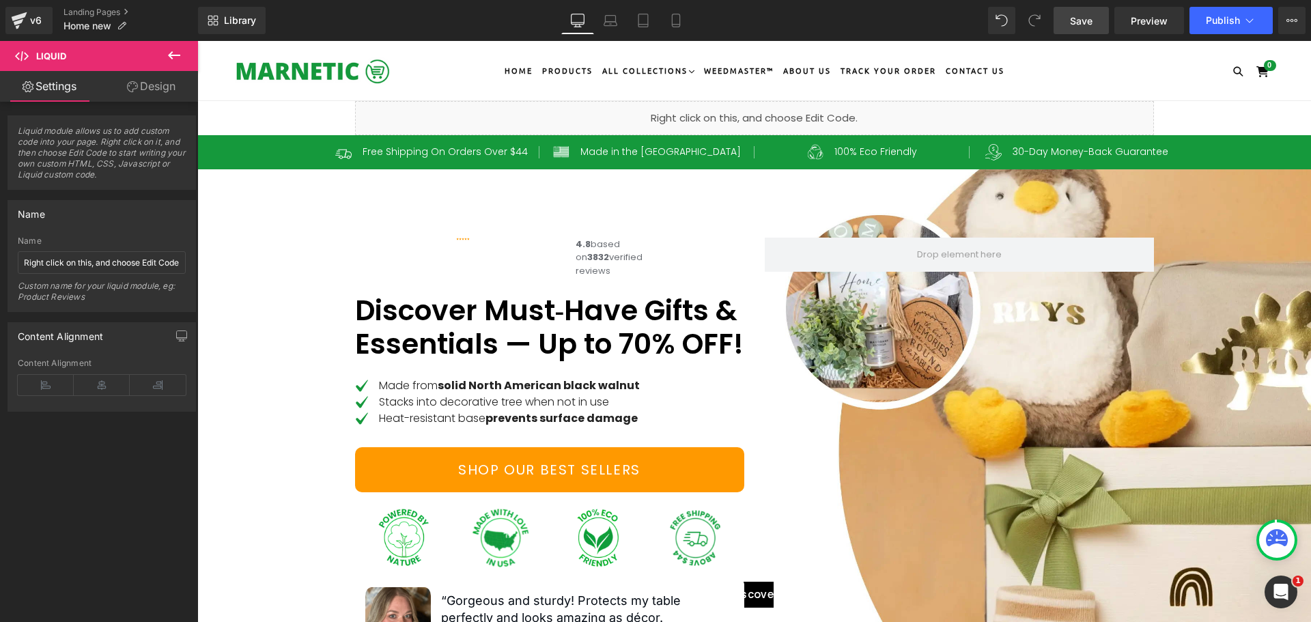
click at [1079, 16] on span "Save" at bounding box center [1081, 21] width 23 height 14
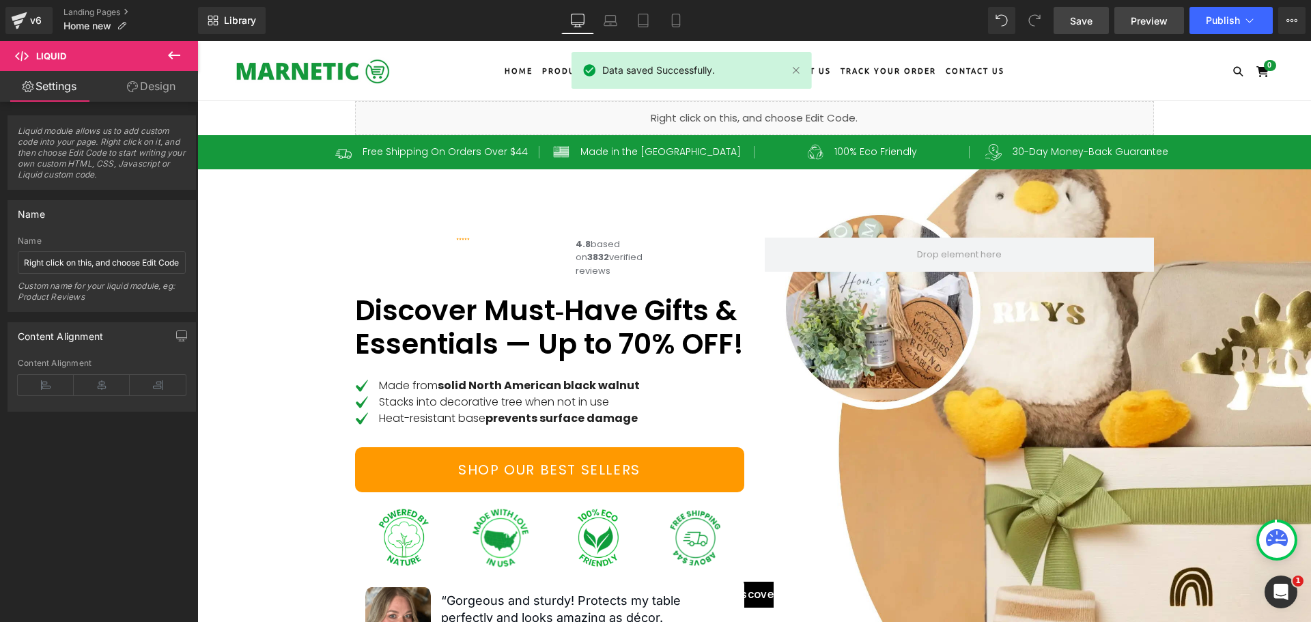
click at [1144, 15] on span "Preview" at bounding box center [1148, 21] width 37 height 14
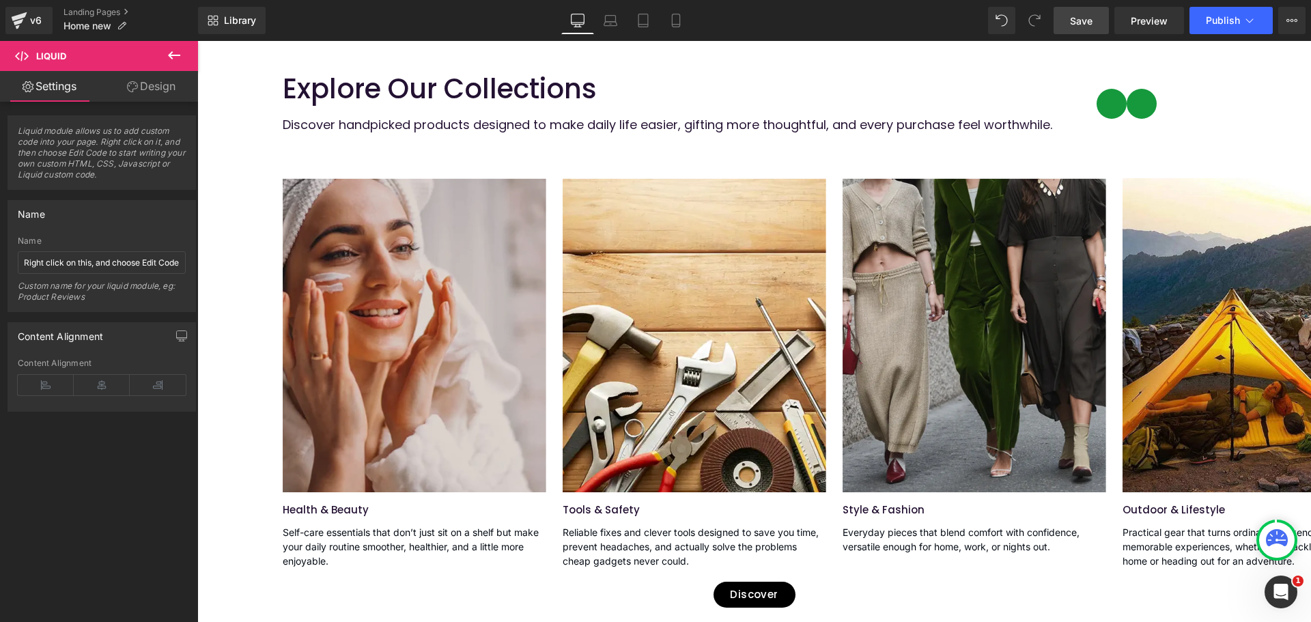
scroll to position [614, 0]
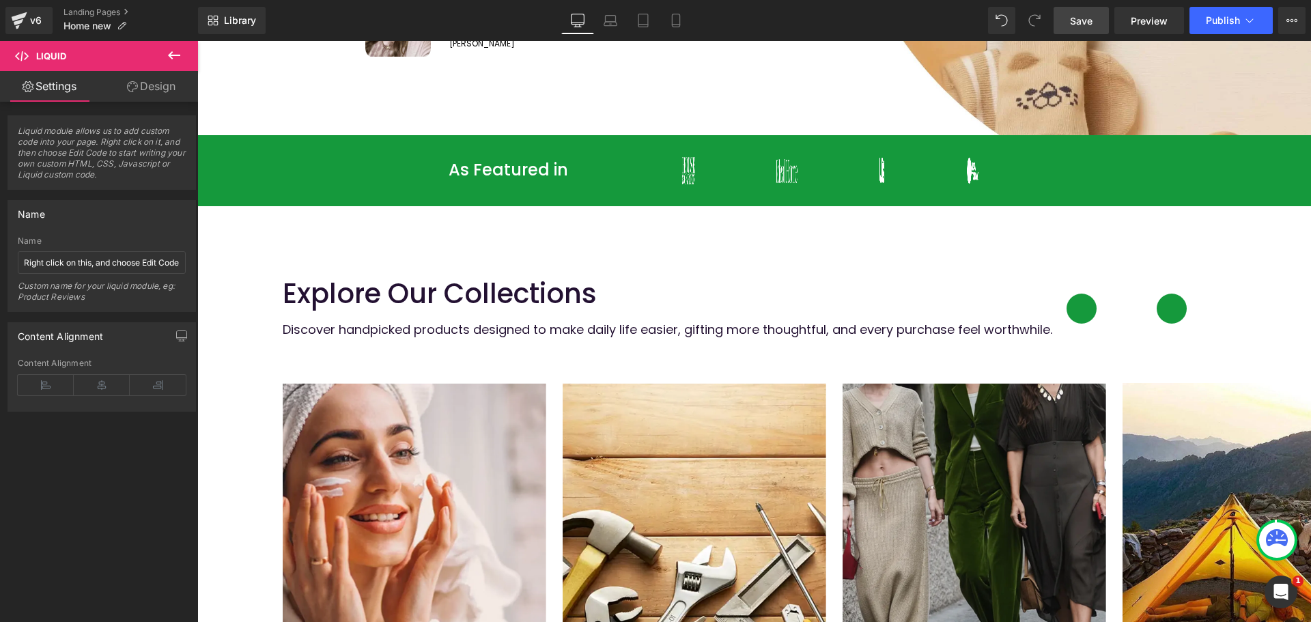
click at [298, 292] on div "Explore Our Collections Heading Discover handpicked products designed to make d…" at bounding box center [753, 520] width 1113 height 628
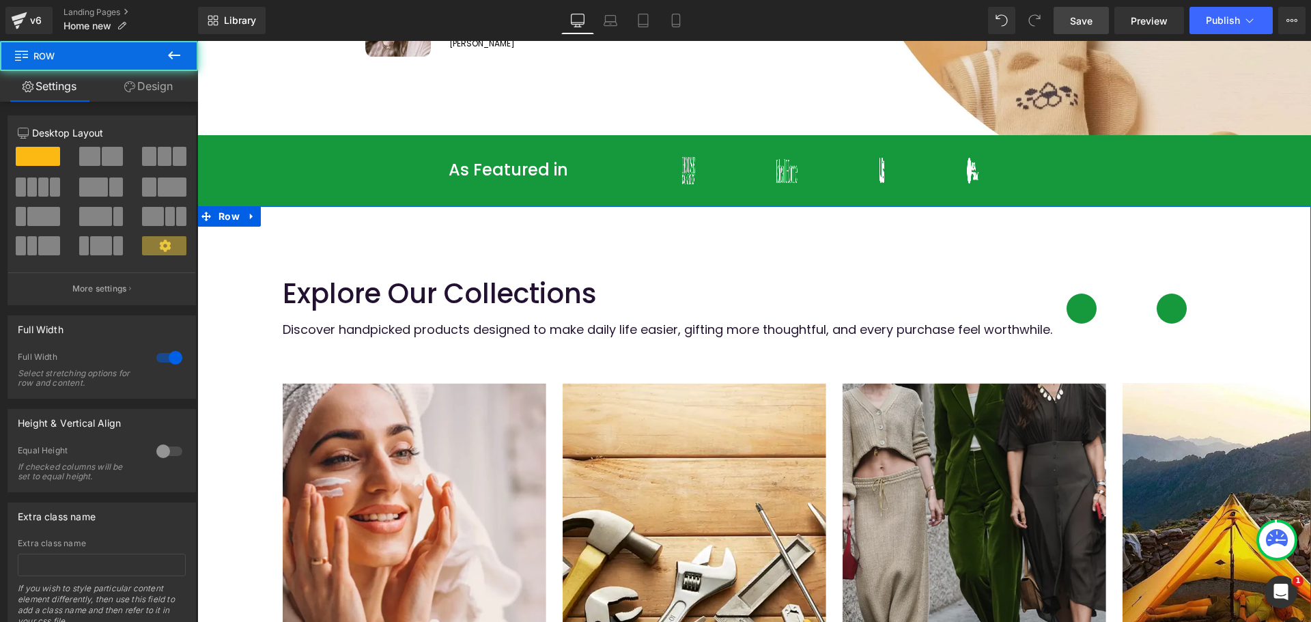
click at [289, 281] on div "Explore Our Collections Heading Discover handpicked products designed to make d…" at bounding box center [753, 520] width 1113 height 628
click at [144, 86] on link "Design" at bounding box center [148, 86] width 99 height 31
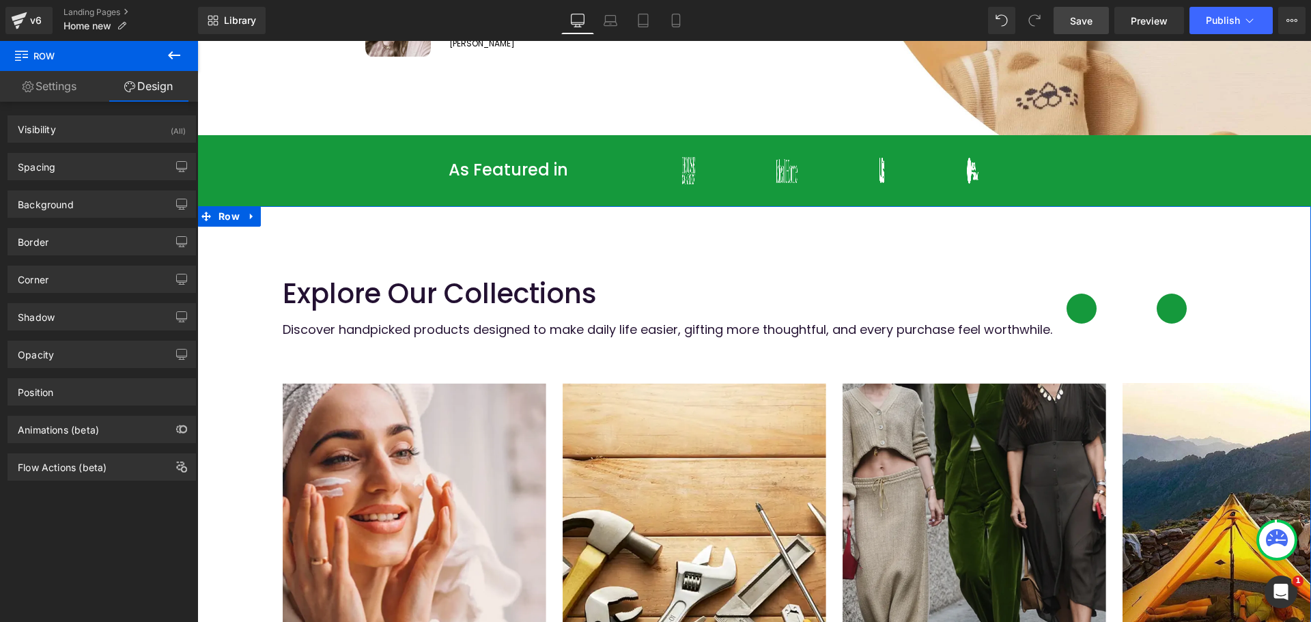
click at [386, 258] on div "Explore Our Collections Heading Discover handpicked products designed to make d…" at bounding box center [753, 520] width 1113 height 628
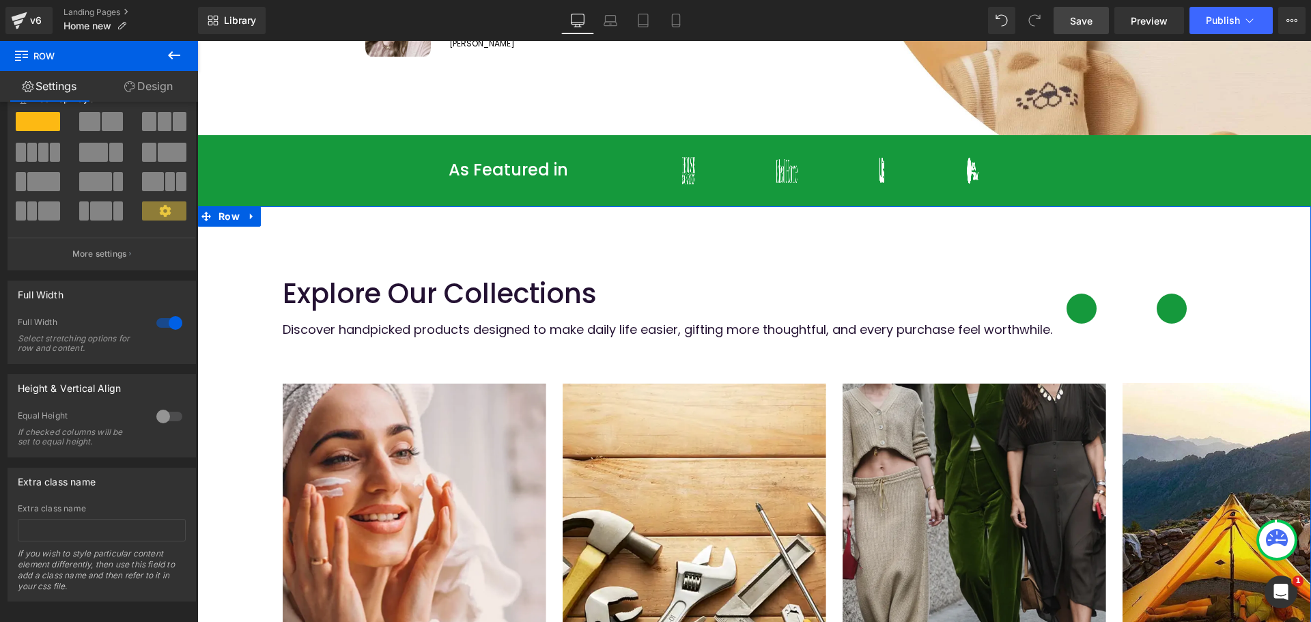
scroll to position [53, 0]
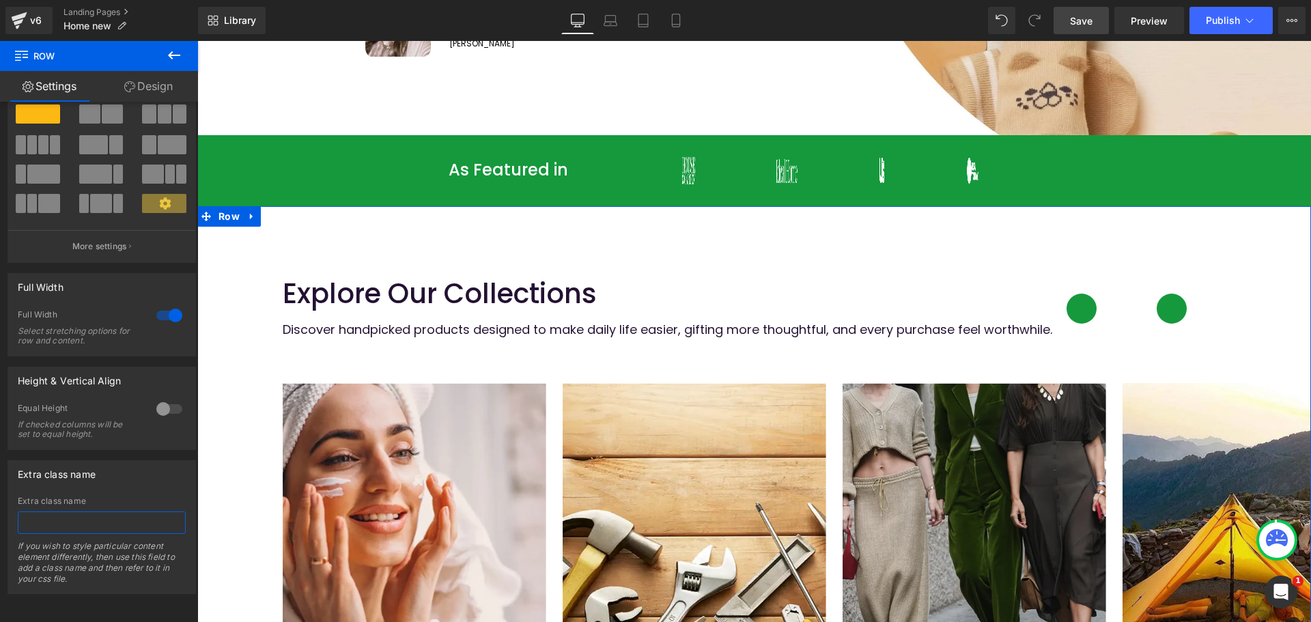
click at [44, 516] on input "text" at bounding box center [102, 522] width 168 height 23
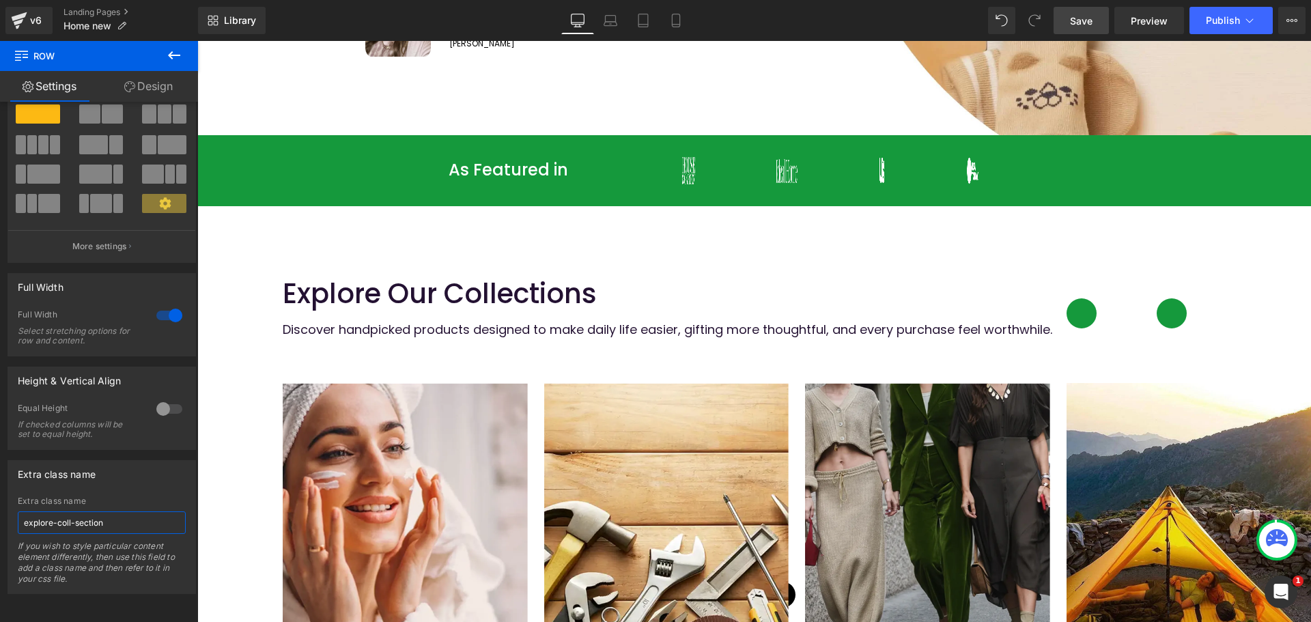
type input "explore-coll-section"
click at [1083, 25] on span "Save" at bounding box center [1081, 21] width 23 height 14
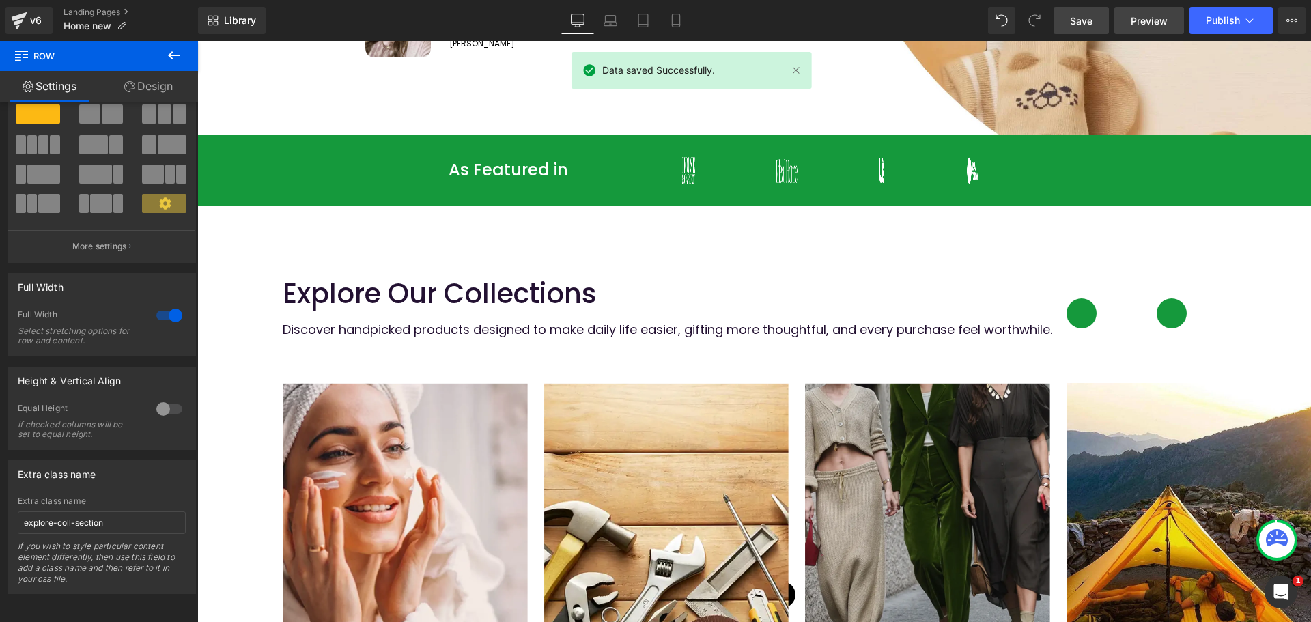
click at [1168, 23] on link "Preview" at bounding box center [1149, 20] width 70 height 27
